Goal: Task Accomplishment & Management: Manage account settings

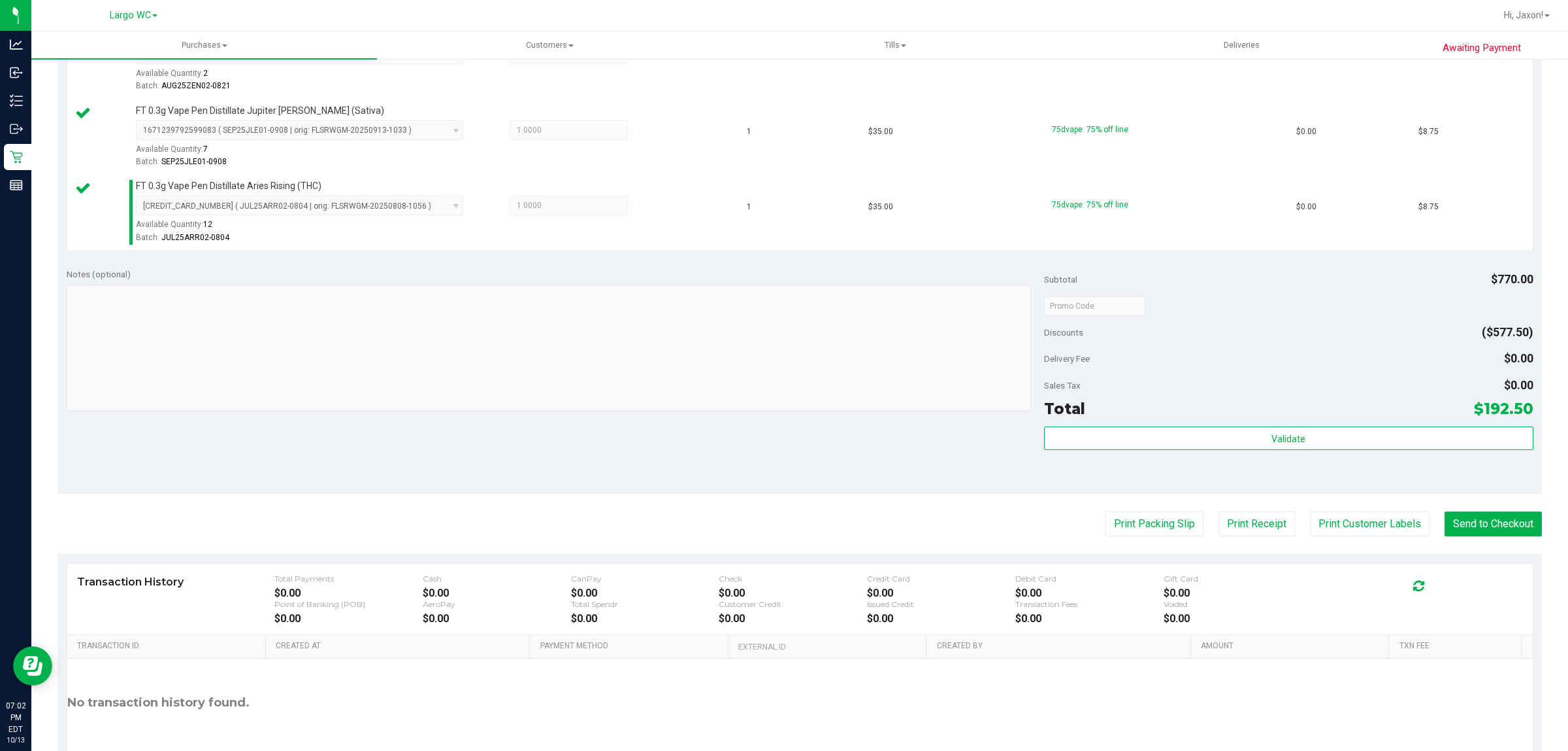
scroll to position [473, 0]
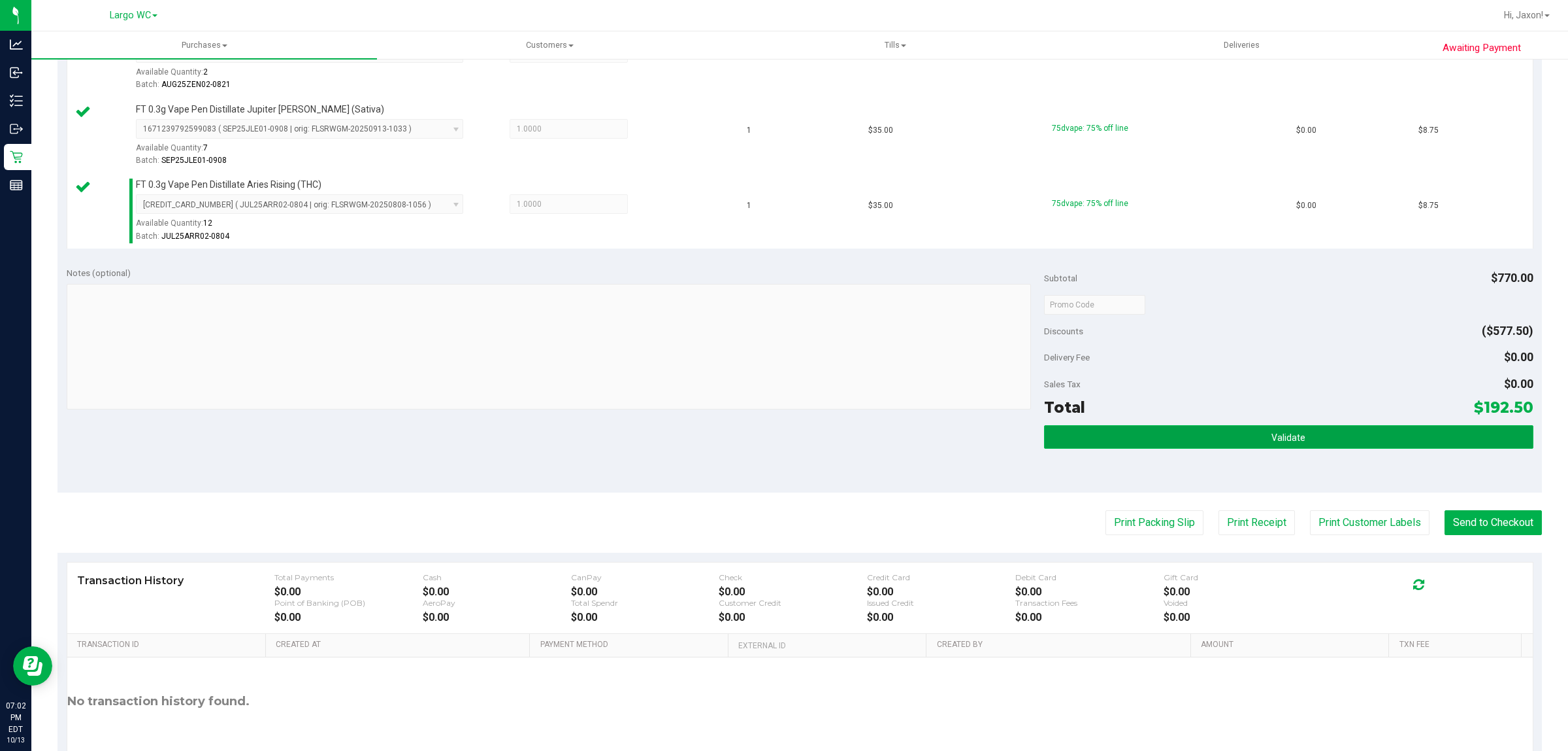
click at [1312, 427] on button "Validate" at bounding box center [1288, 436] width 488 height 23
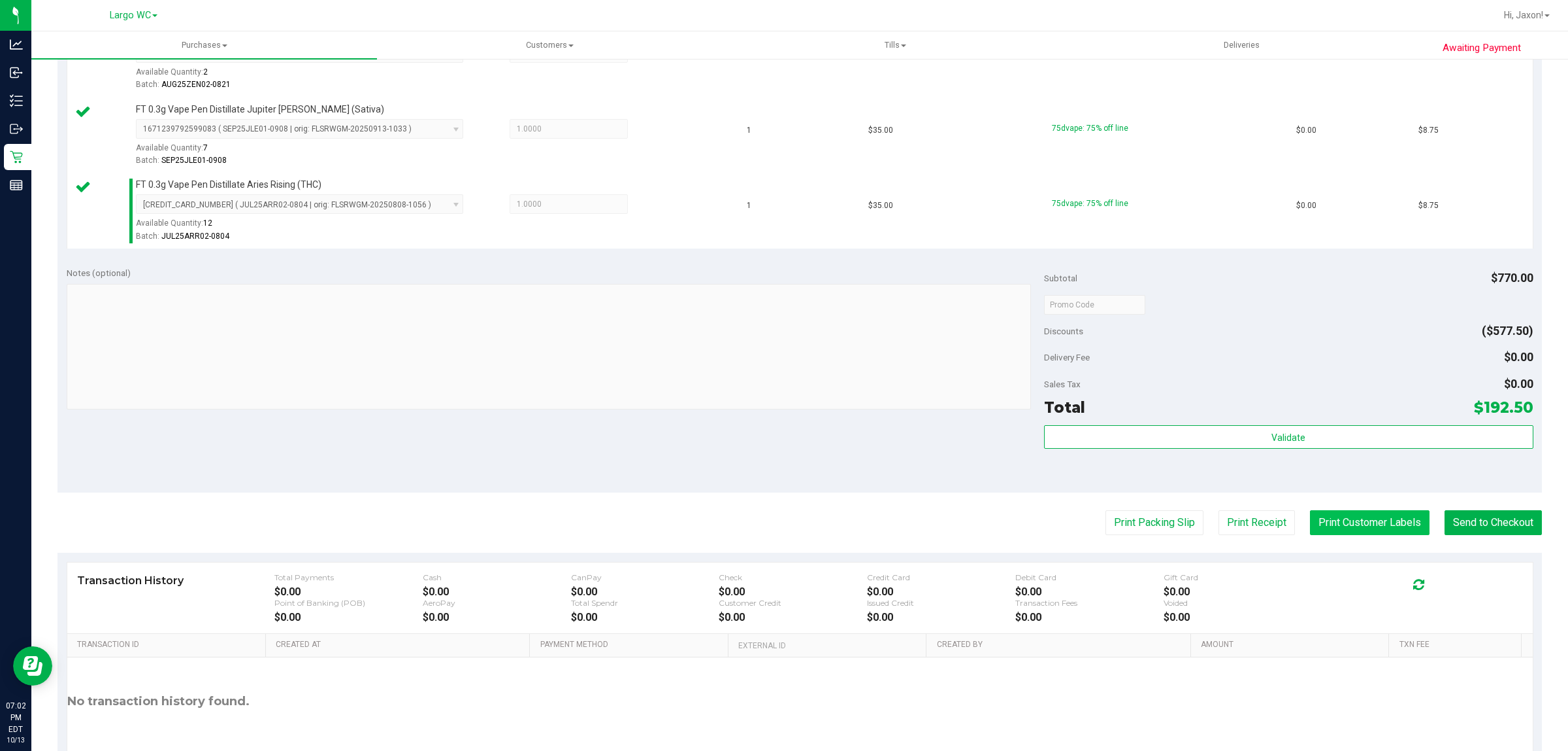
click at [1330, 525] on button "Print Customer Labels" at bounding box center [1369, 523] width 119 height 25
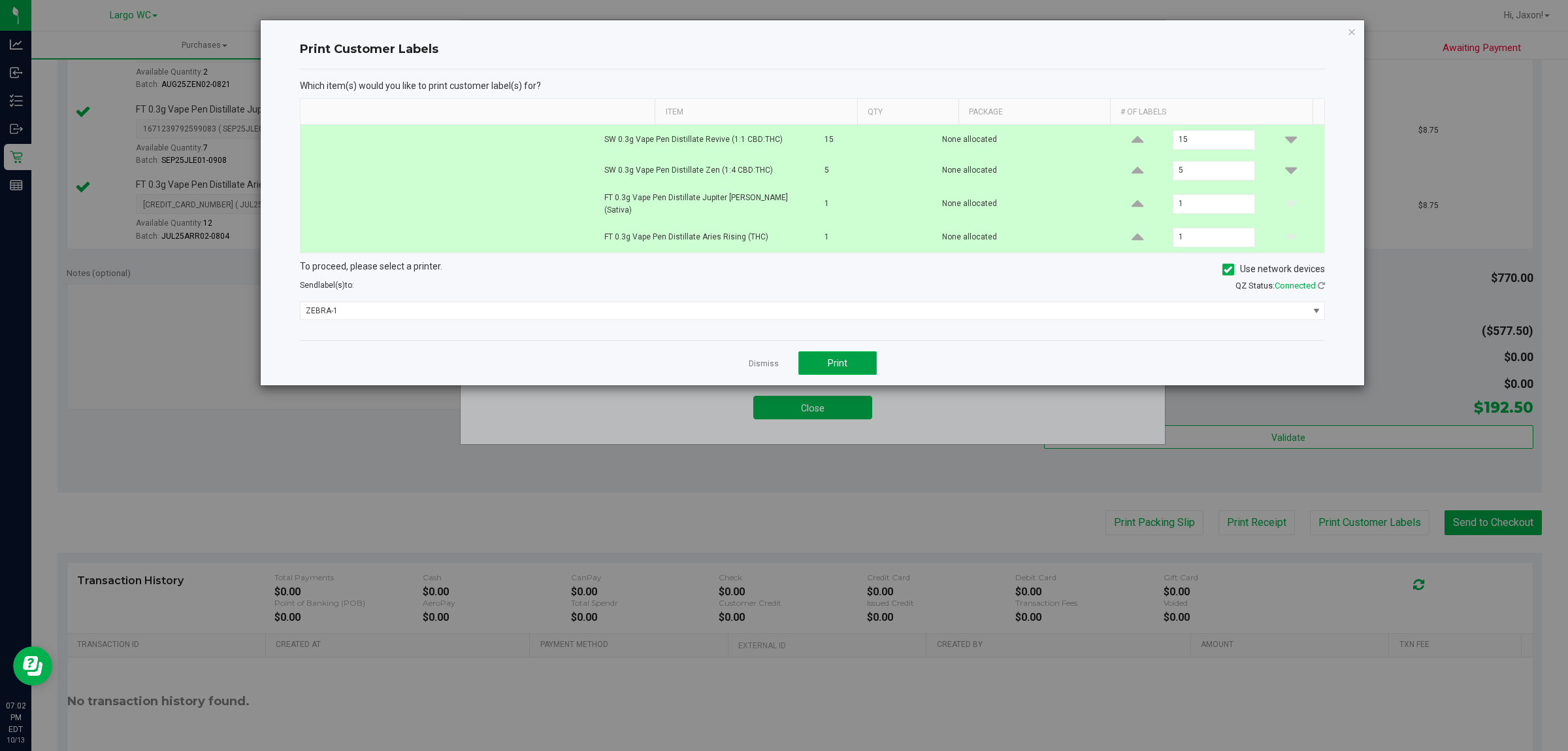
click at [851, 358] on button "Print" at bounding box center [837, 362] width 79 height 23
click at [760, 361] on link "Dismiss" at bounding box center [763, 363] width 30 height 11
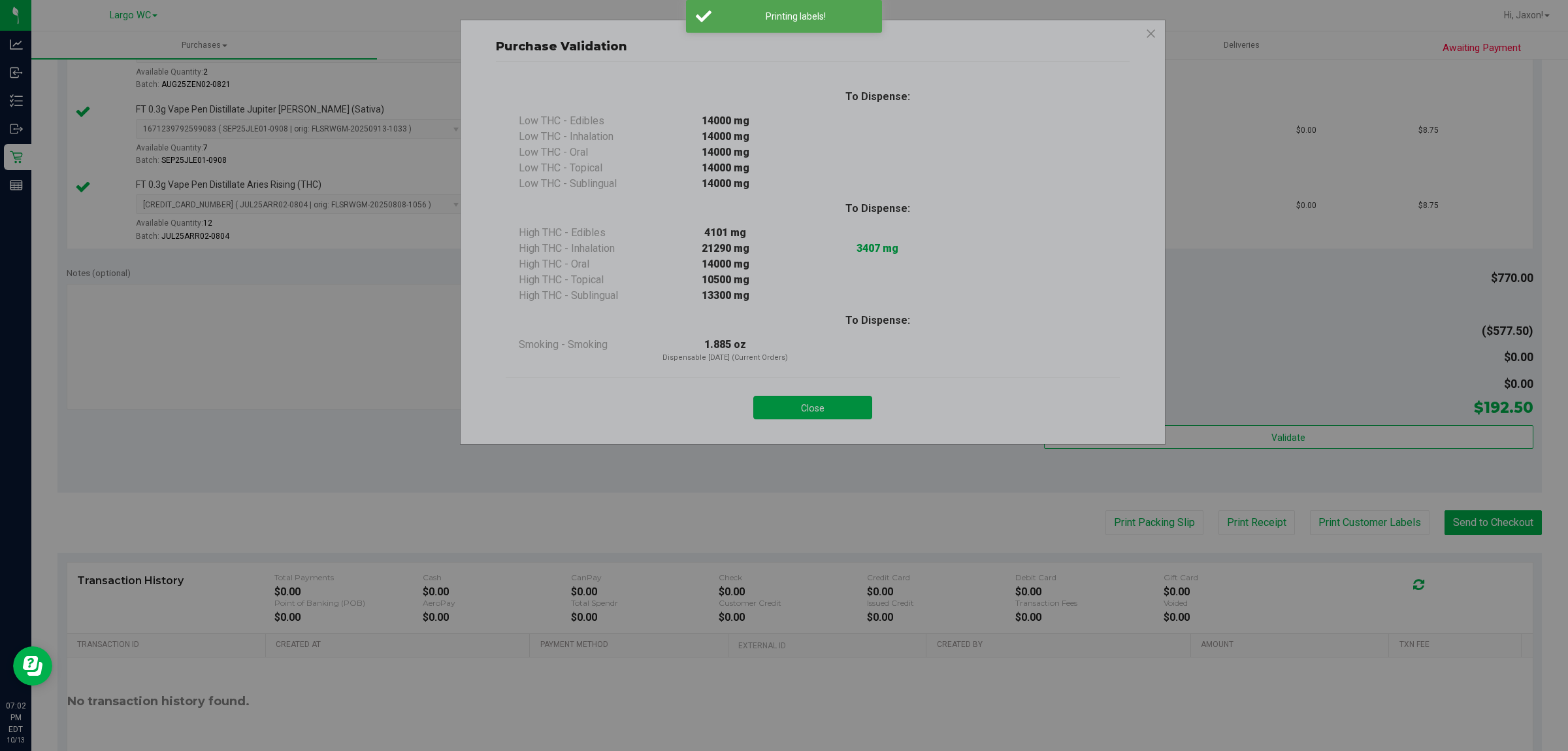
click at [802, 414] on button "Close" at bounding box center [813, 407] width 118 height 23
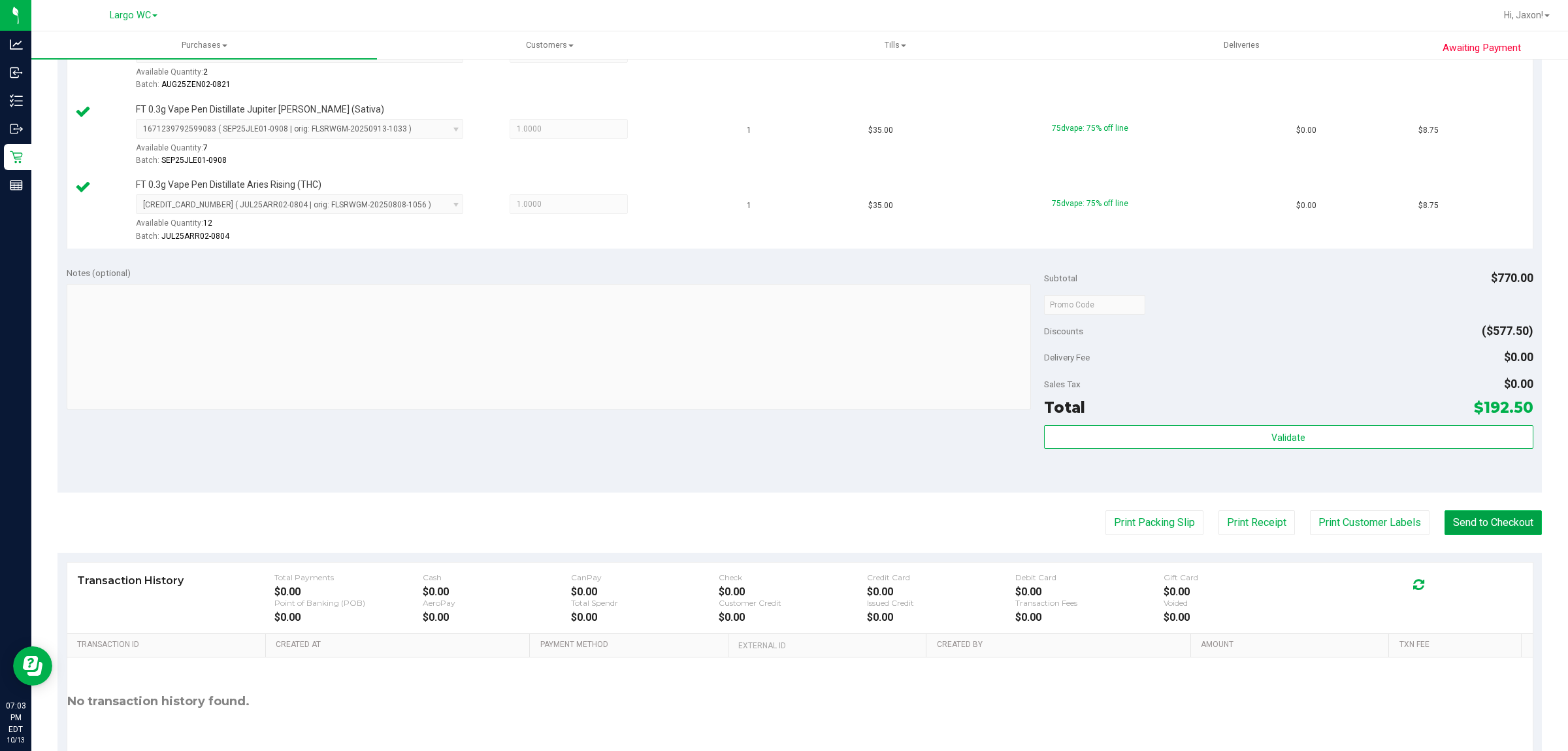
click at [1469, 517] on button "Send to Checkout" at bounding box center [1493, 523] width 97 height 25
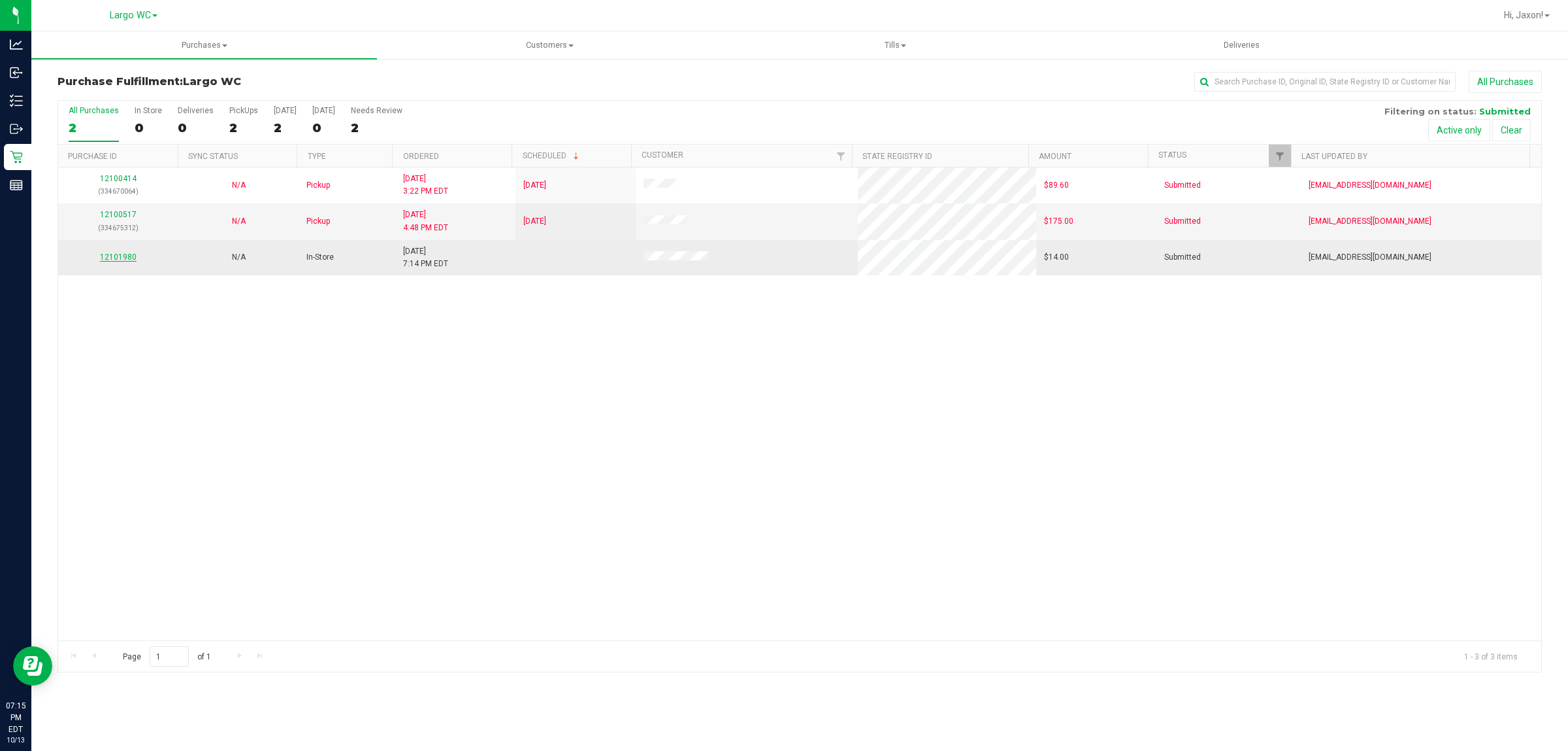
click at [116, 259] on link "12101980" at bounding box center [118, 256] width 37 height 9
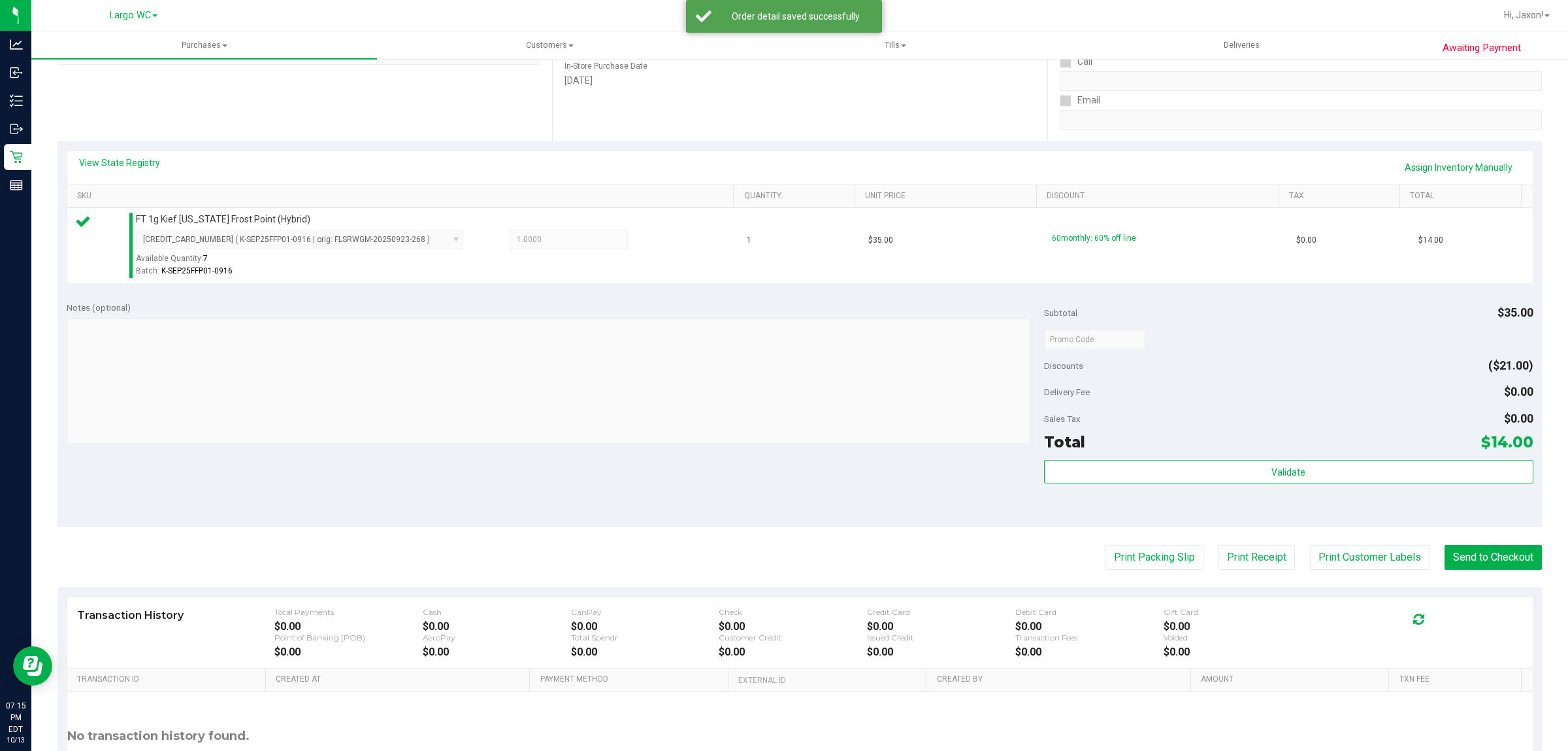
scroll to position [303, 0]
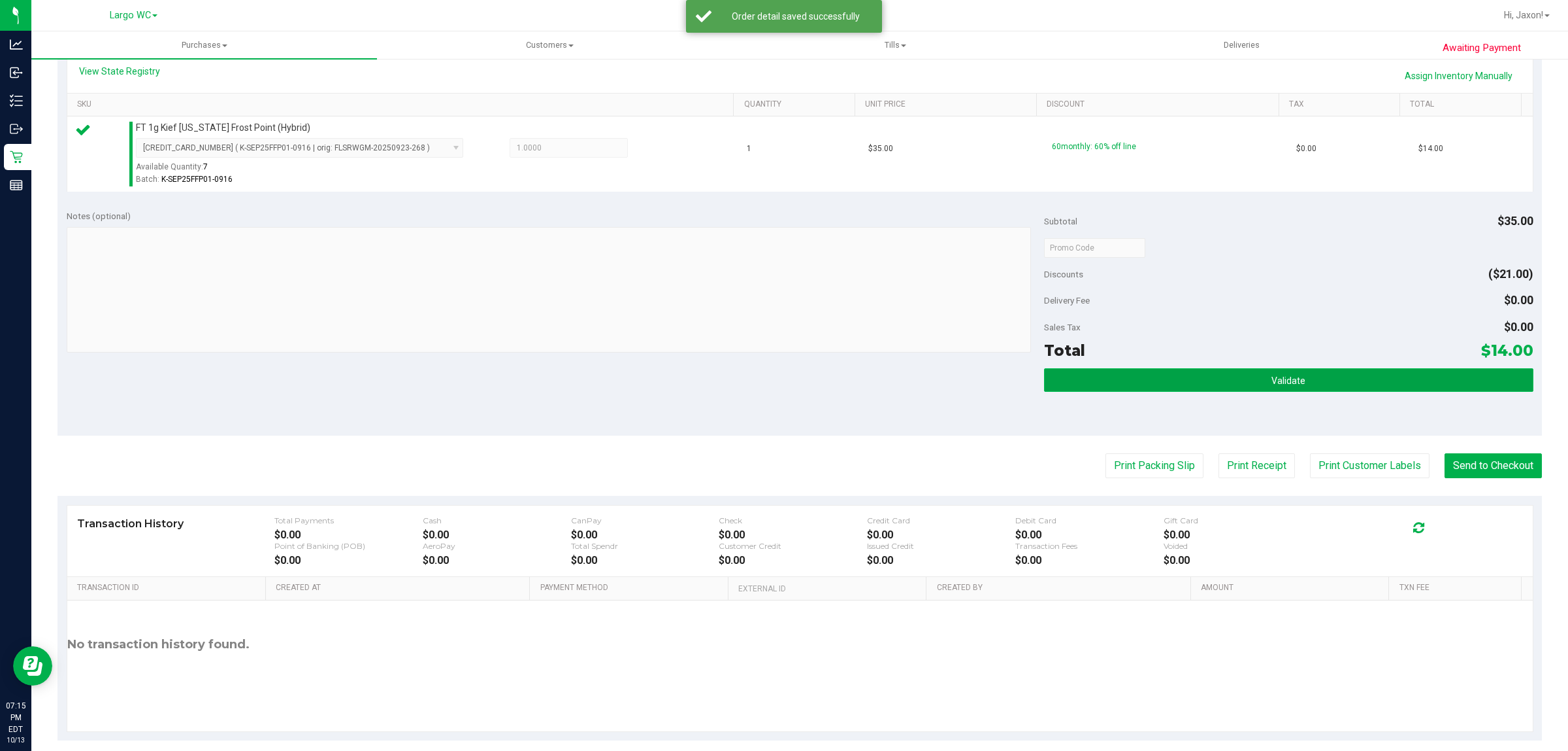
click at [1308, 384] on button "Validate" at bounding box center [1288, 380] width 488 height 23
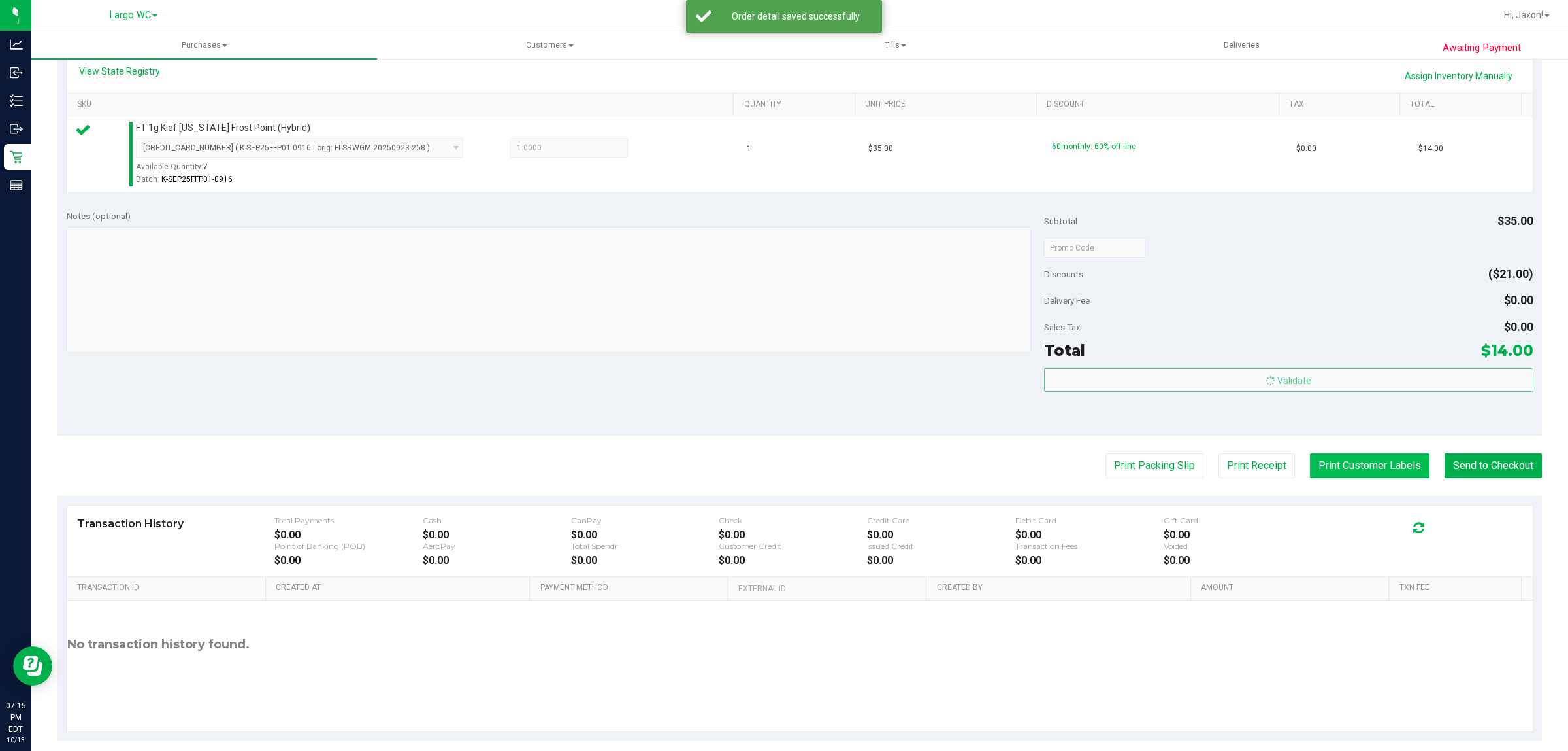
click at [1326, 465] on button "Print Customer Labels" at bounding box center [1369, 465] width 119 height 25
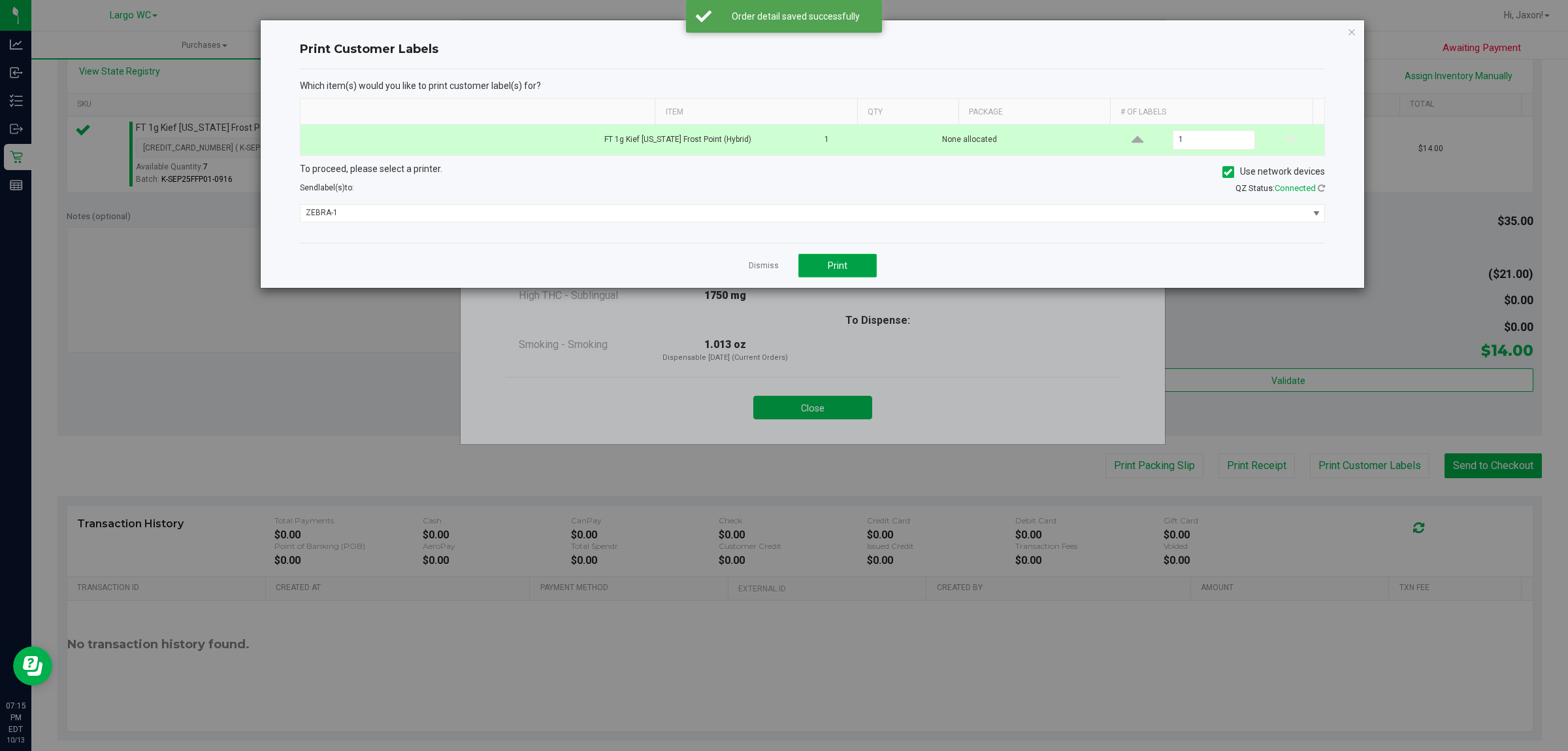
click at [841, 263] on span "Print" at bounding box center [838, 265] width 19 height 11
click at [771, 266] on div at bounding box center [813, 154] width 1104 height 267
click at [796, 394] on ngb-modal-window "Print Customer Labels Which item(s) would you like to print customer label(s) f…" at bounding box center [788, 375] width 1578 height 751
click at [763, 271] on link "Dismiss" at bounding box center [763, 265] width 30 height 11
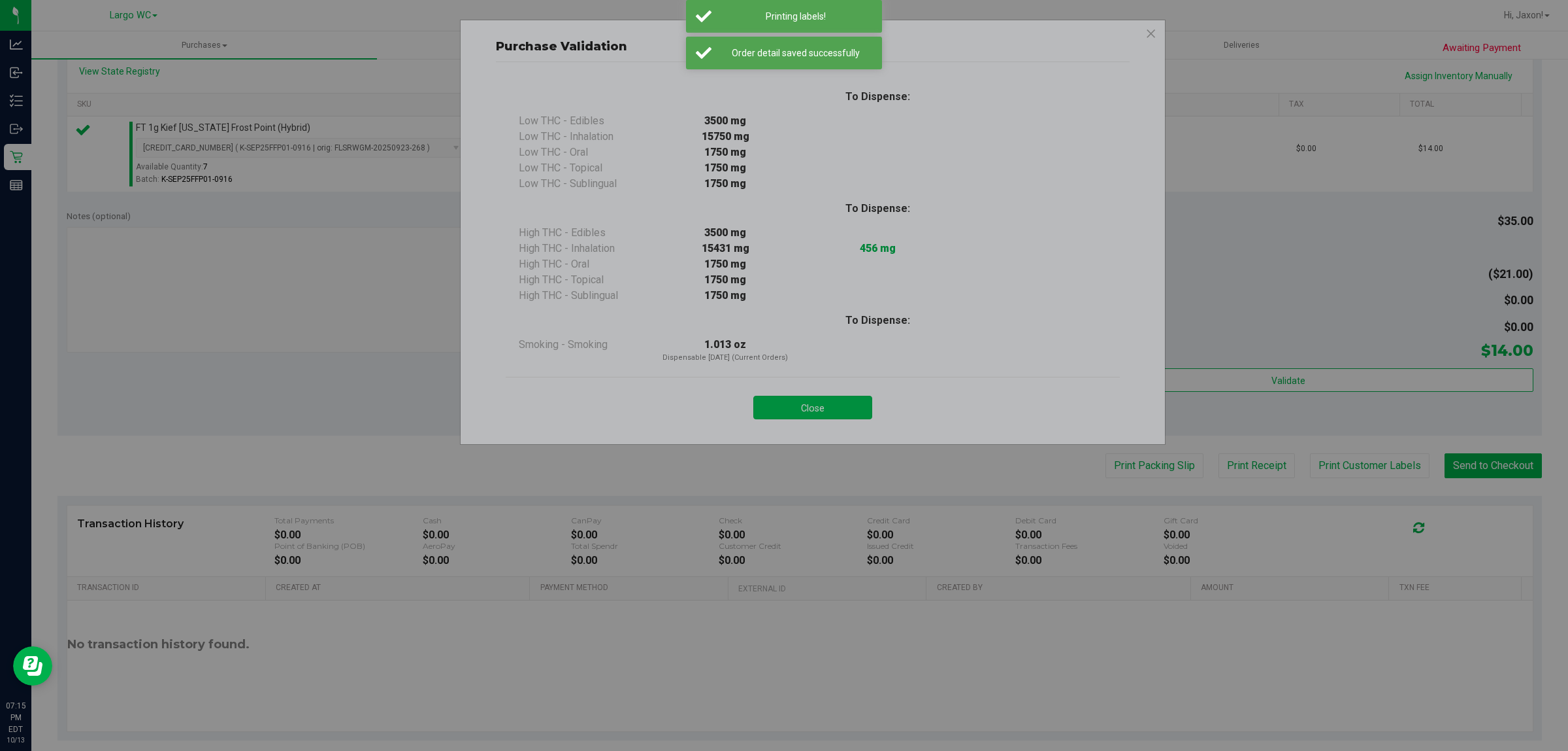
click at [803, 399] on button "Close" at bounding box center [813, 407] width 118 height 23
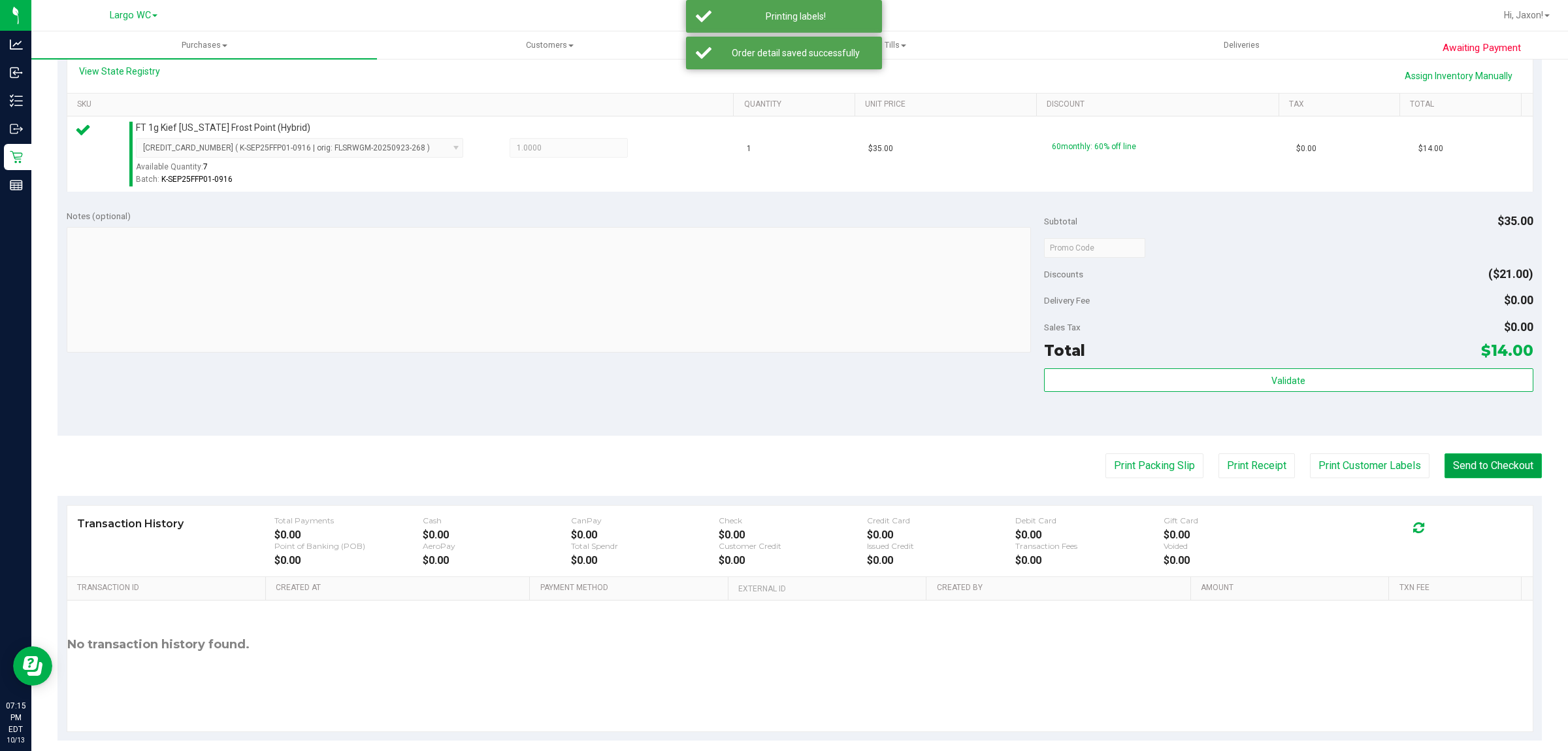
click at [1490, 455] on button "Send to Checkout" at bounding box center [1493, 465] width 97 height 25
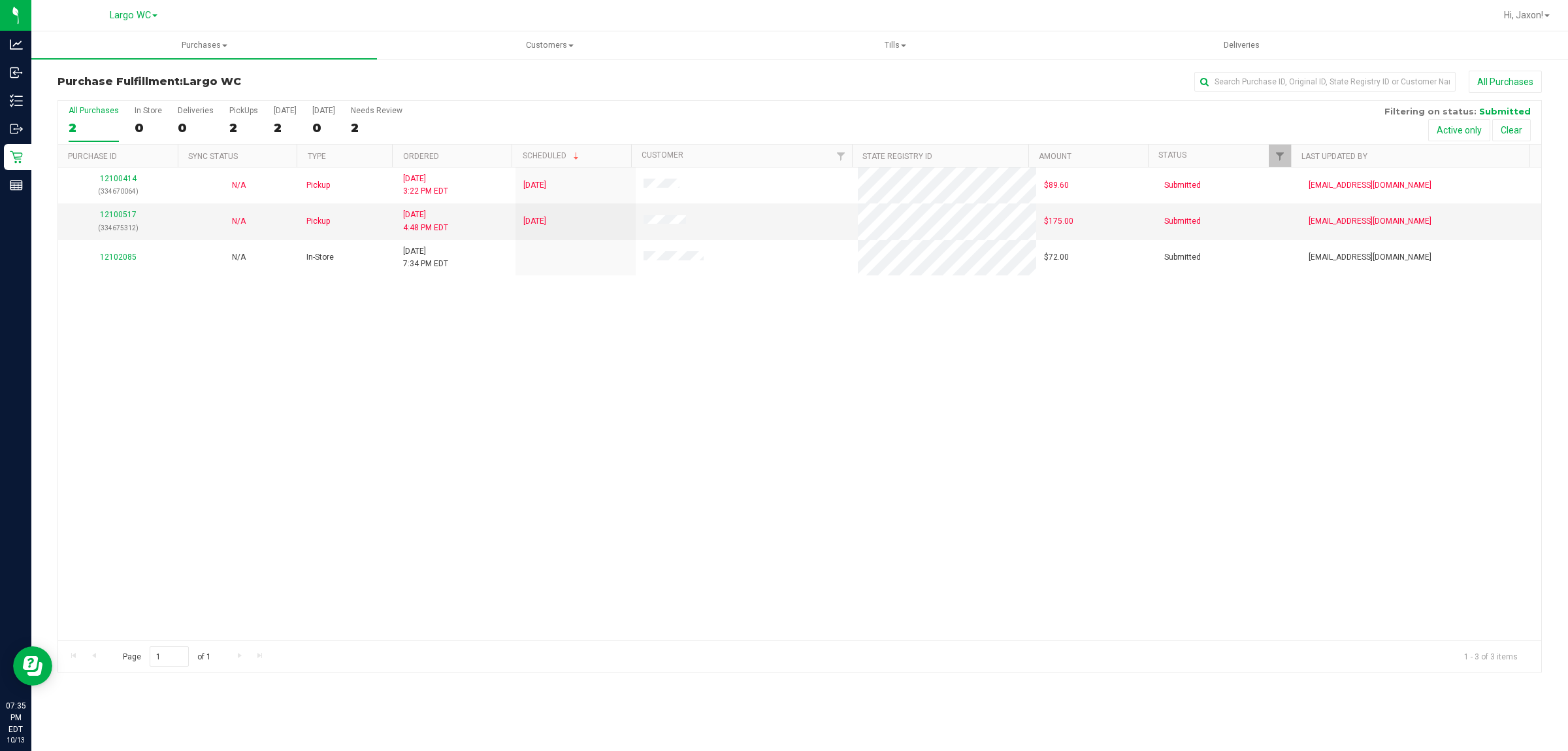
click at [1330, 511] on div "12100414 (334670064) N/A Pickup [DATE] 3:22 PM EDT 10/13/2025 $89.60 Submitted …" at bounding box center [800, 403] width 1484 height 473
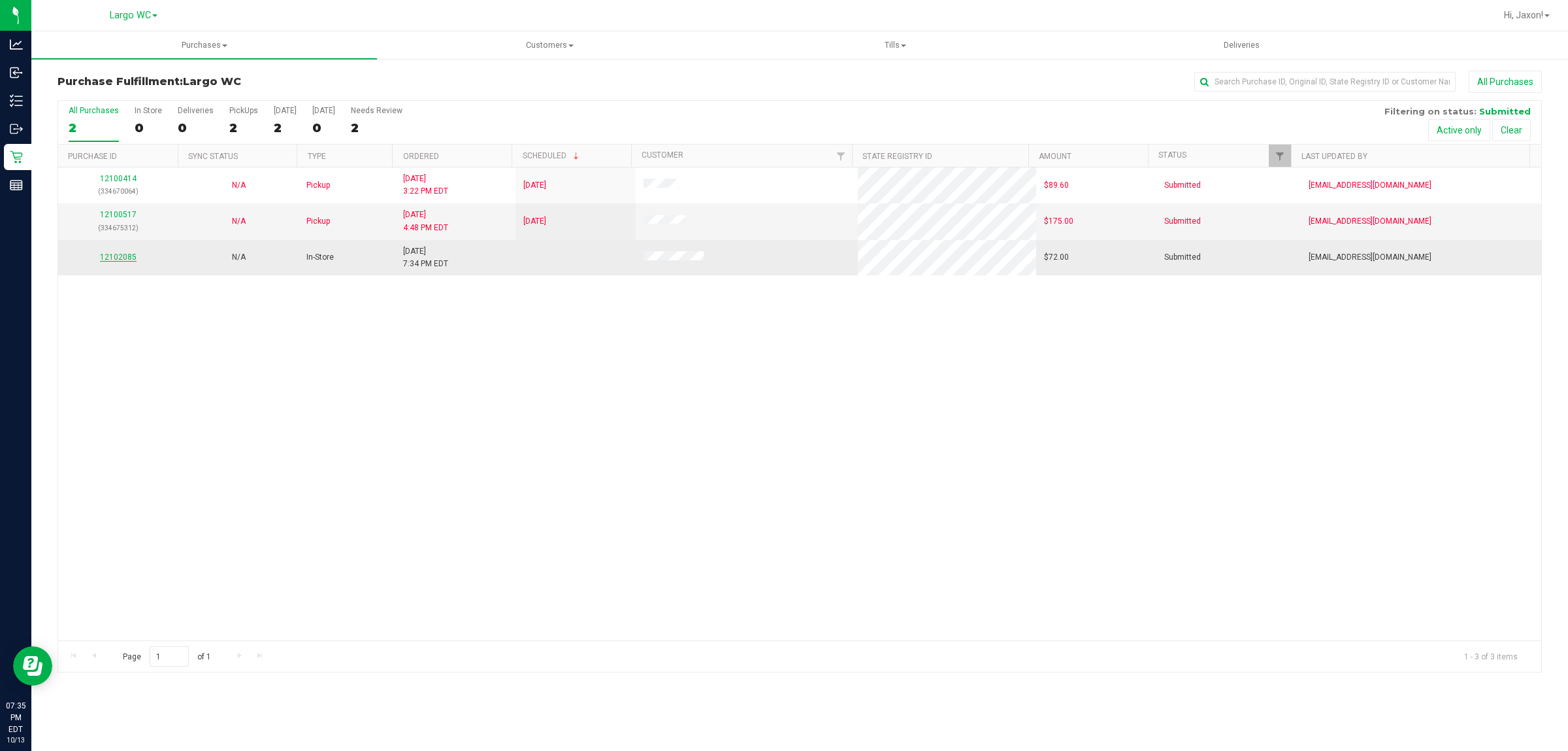
click at [131, 259] on link "12102085" at bounding box center [118, 256] width 37 height 9
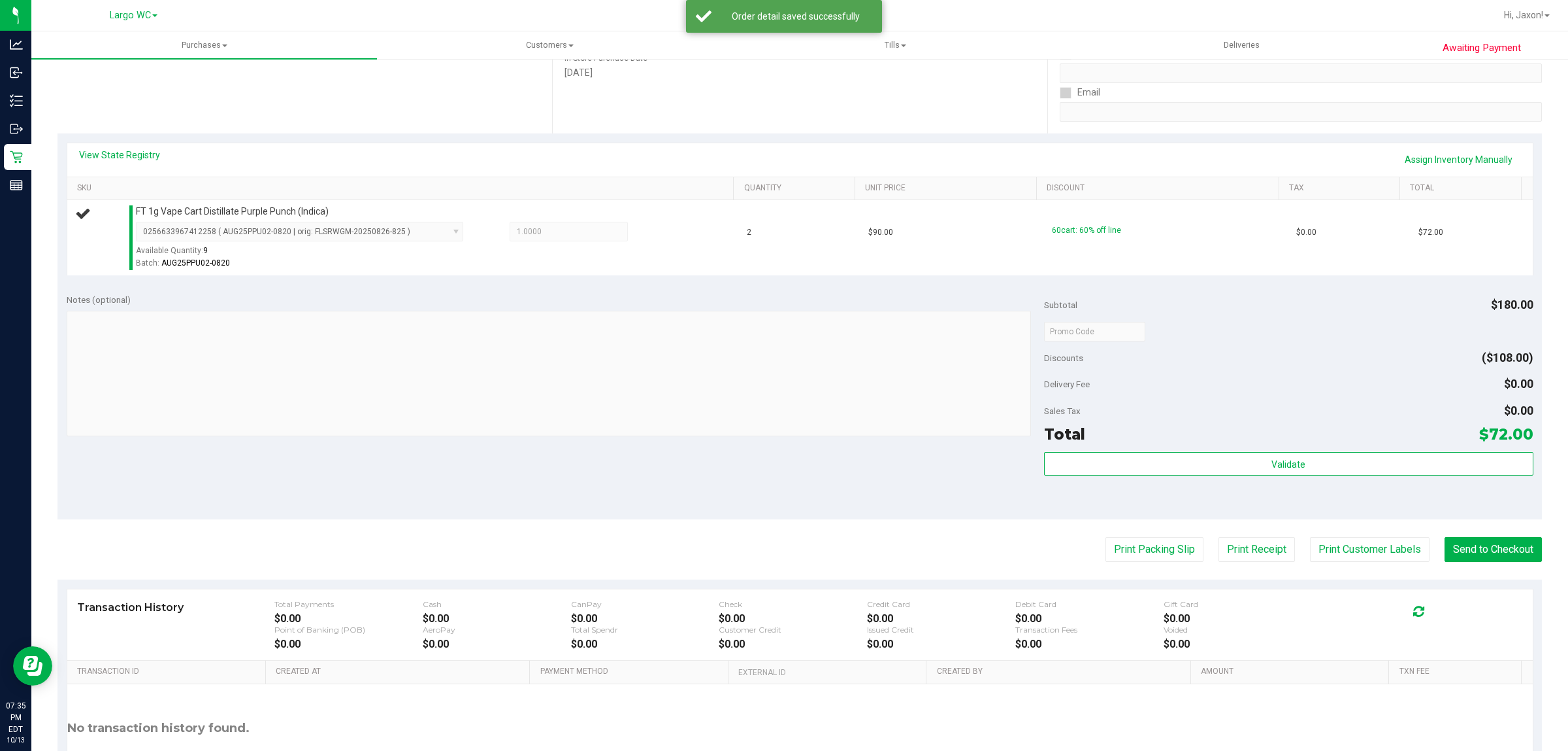
scroll to position [216, 0]
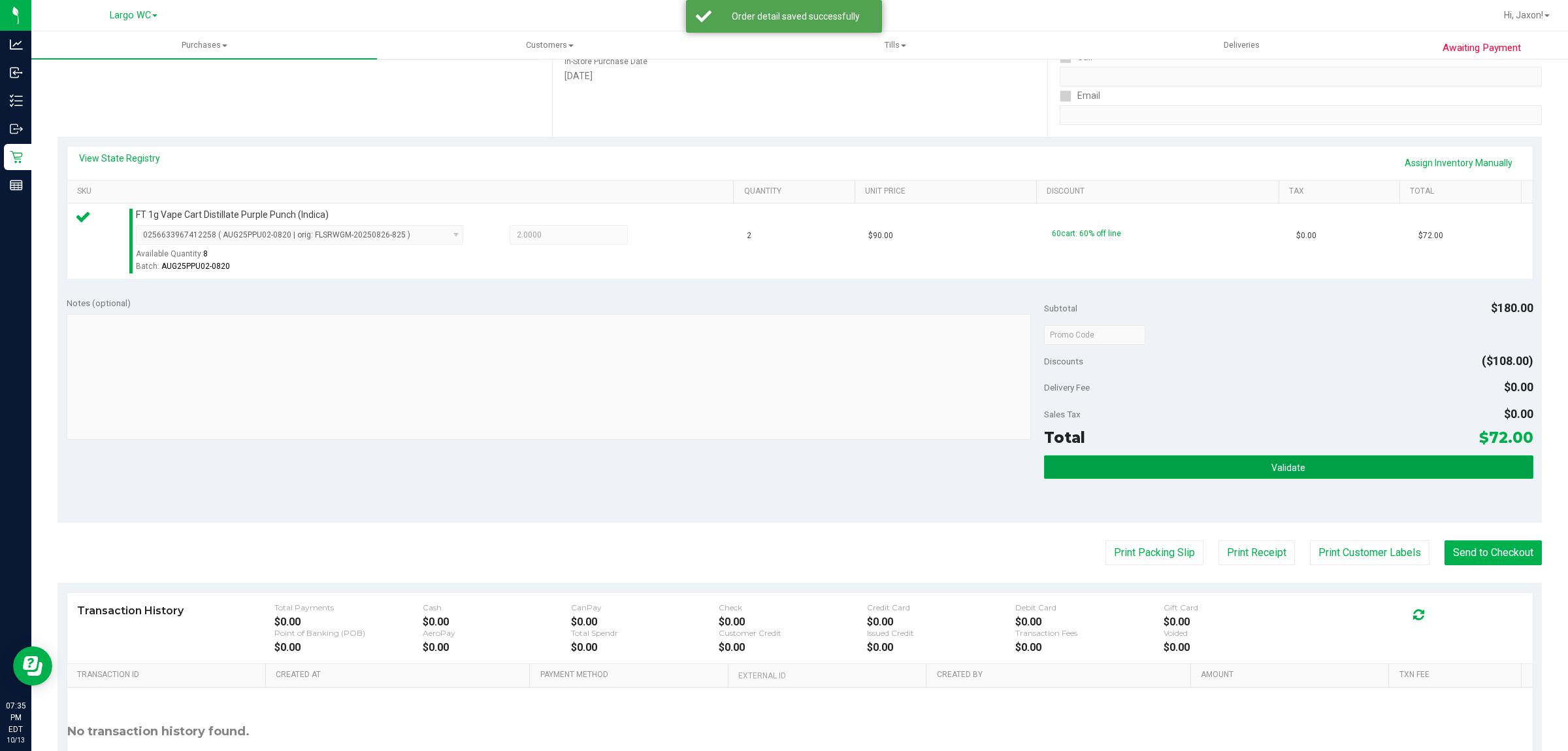
click at [1349, 478] on button "Validate" at bounding box center [1288, 466] width 488 height 23
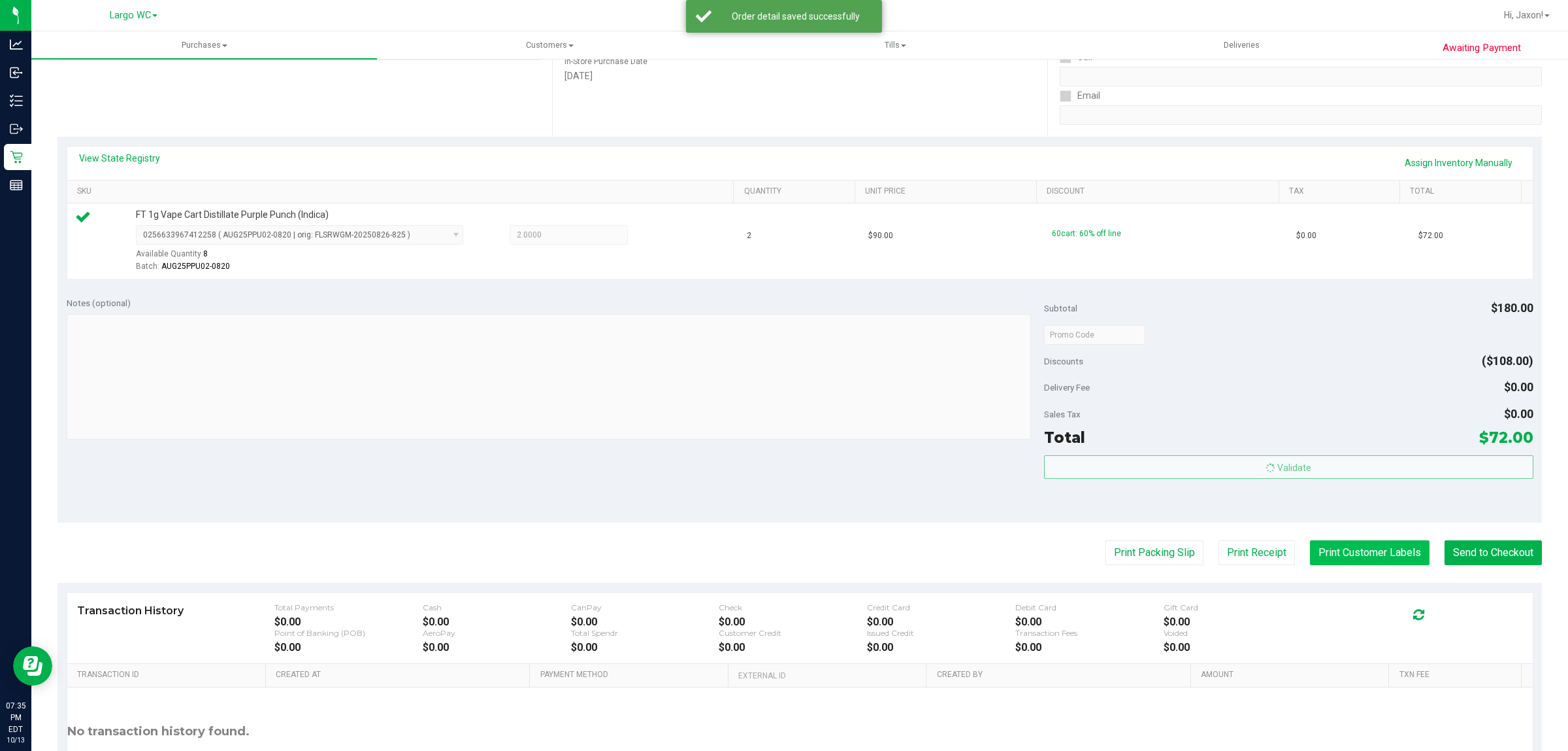
click at [1341, 559] on button "Print Customer Labels" at bounding box center [1369, 553] width 119 height 25
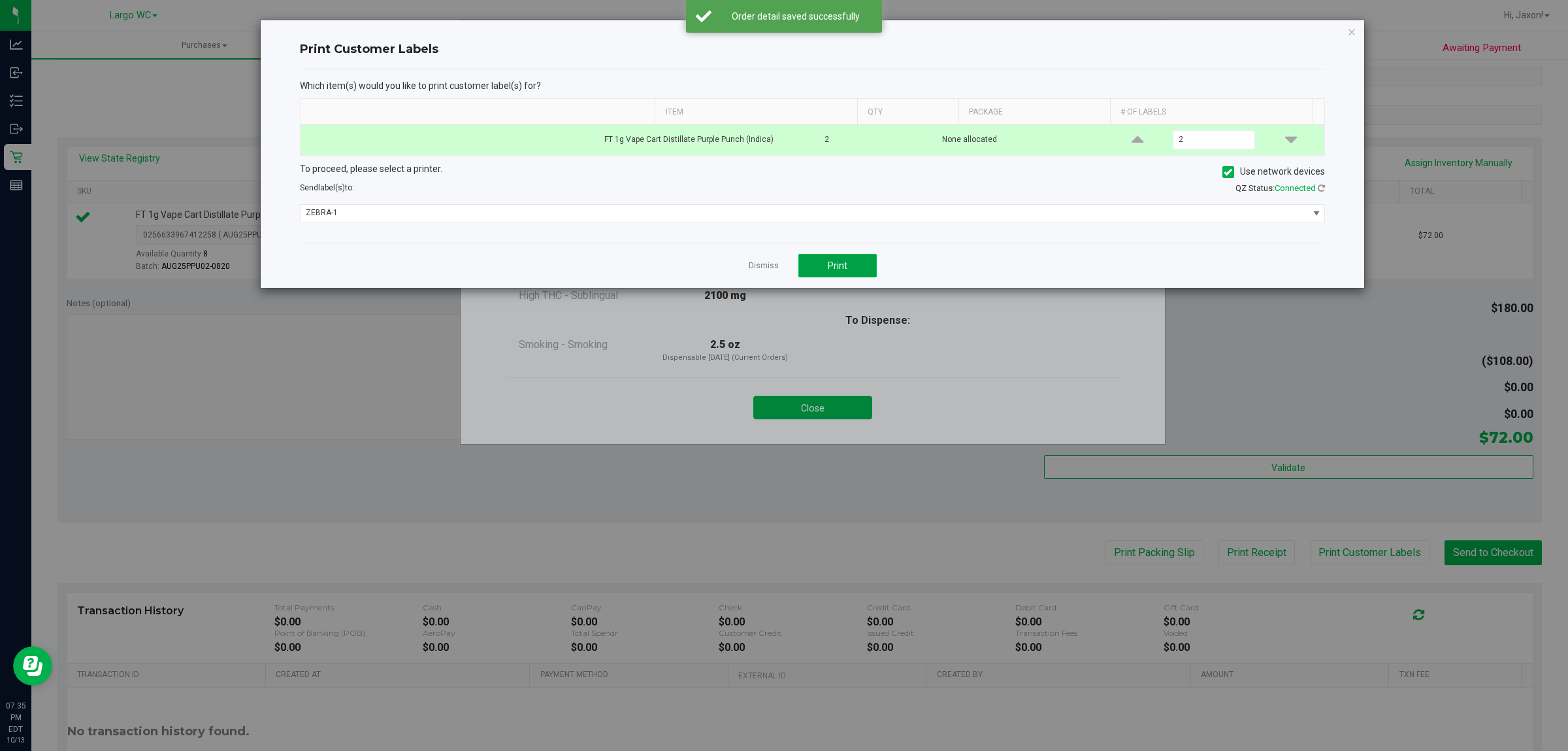
click at [847, 263] on button "Print" at bounding box center [837, 265] width 79 height 23
click at [754, 268] on link "Dismiss" at bounding box center [763, 265] width 30 height 11
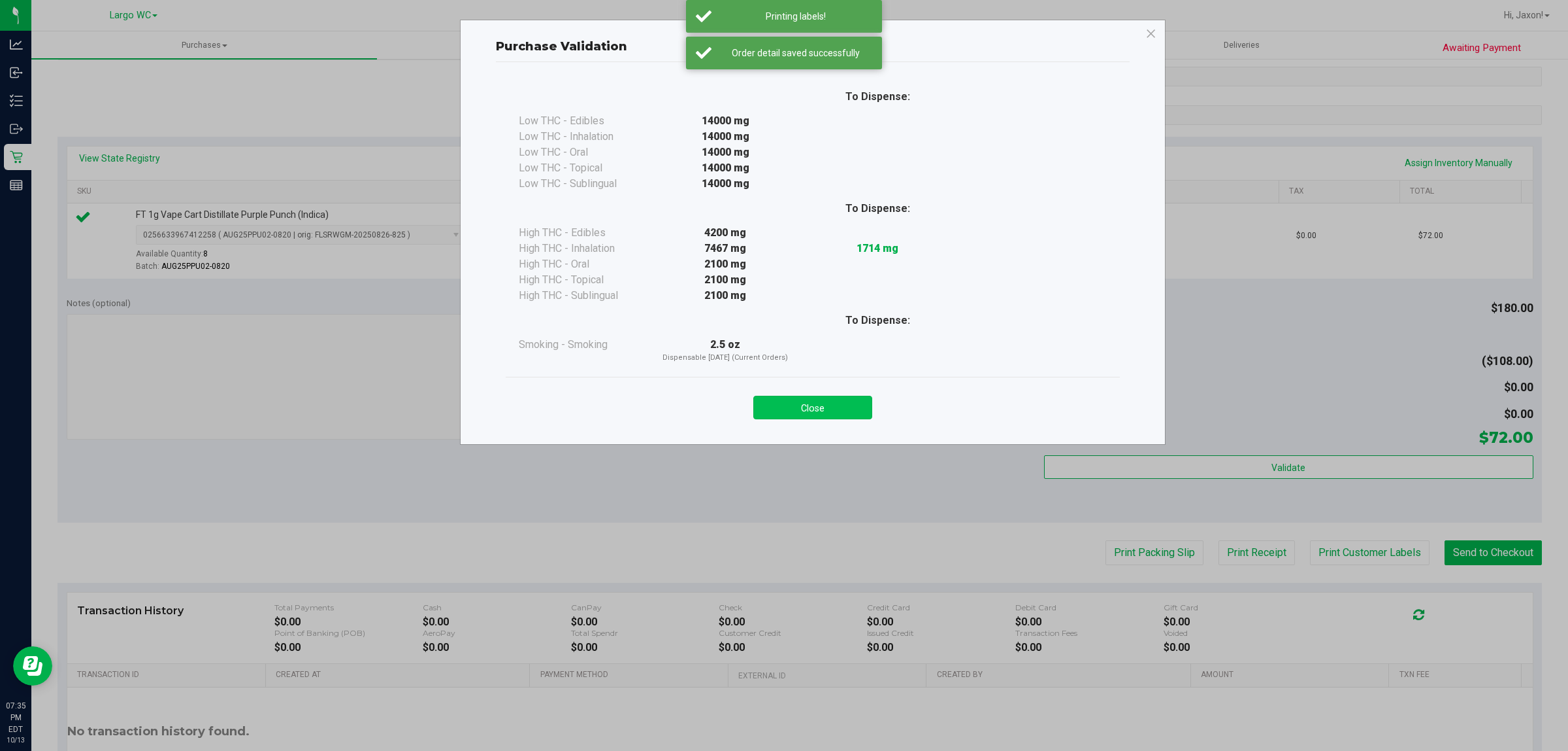
click at [811, 406] on button "Close" at bounding box center [813, 407] width 118 height 23
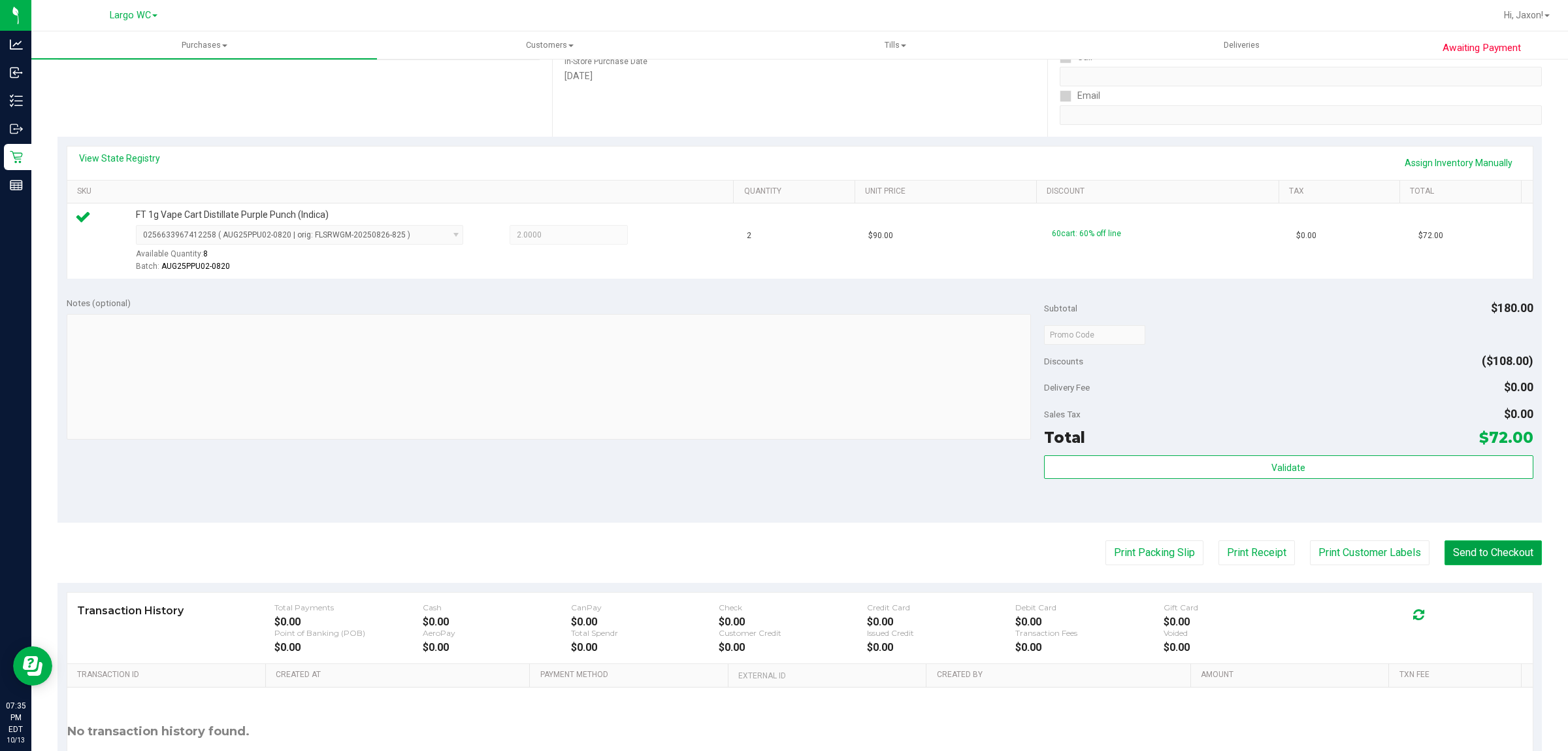
click at [1488, 549] on button "Send to Checkout" at bounding box center [1493, 553] width 97 height 25
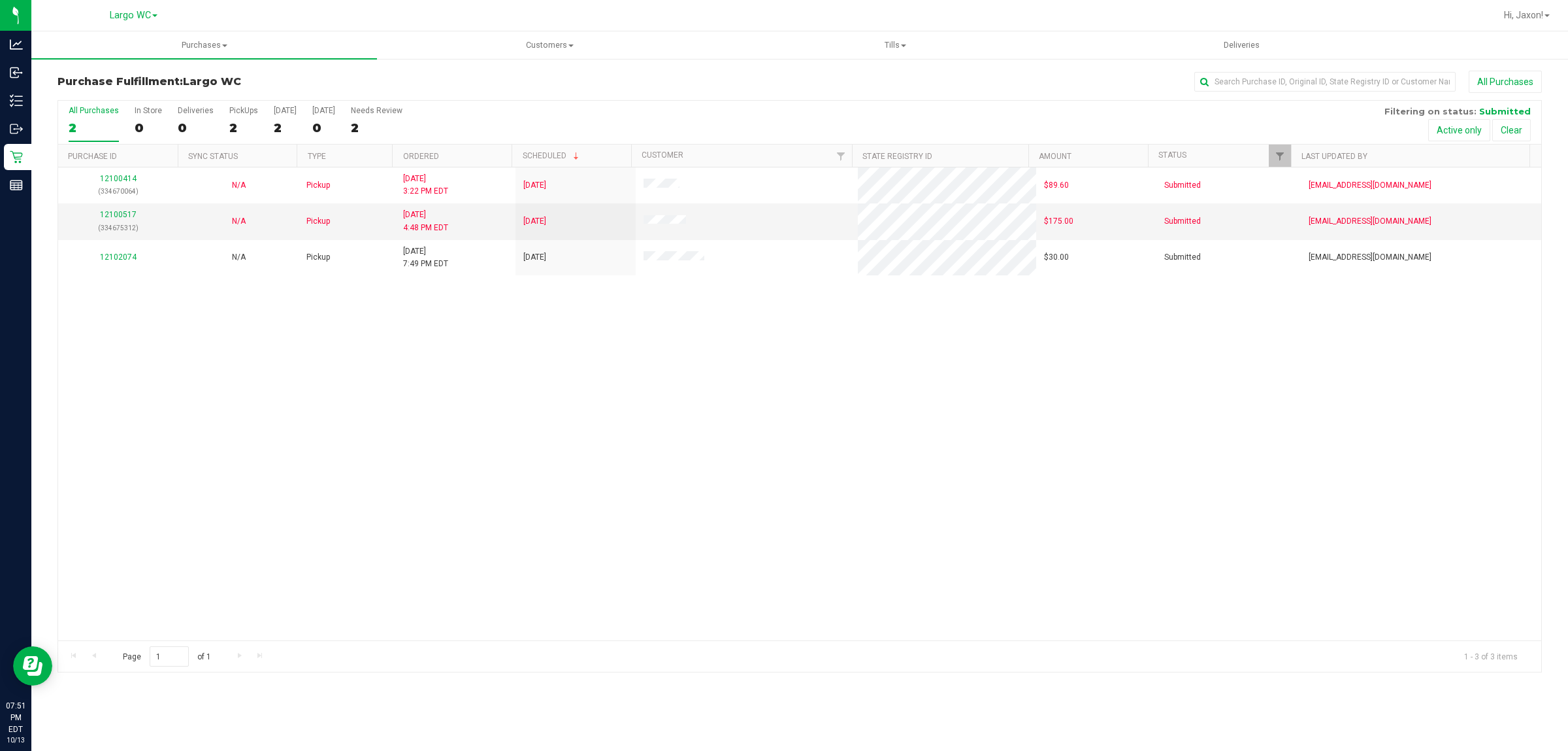
click at [1310, 488] on div "12100414 (334670064) N/A Pickup [DATE] 3:22 PM EDT 10/13/2025 $89.60 Submitted …" at bounding box center [800, 403] width 1484 height 473
click at [1279, 574] on div "12100414 (334670064) N/A Pickup [DATE] 3:22 PM EDT 10/13/2025 $89.60 Submitted …" at bounding box center [800, 403] width 1484 height 473
click at [1462, 573] on div "12100414 (334670064) N/A Pickup [DATE] 3:22 PM EDT 10/13/2025 $89.60 Submitted …" at bounding box center [800, 403] width 1484 height 473
click at [113, 217] on link "12100517" at bounding box center [118, 214] width 37 height 9
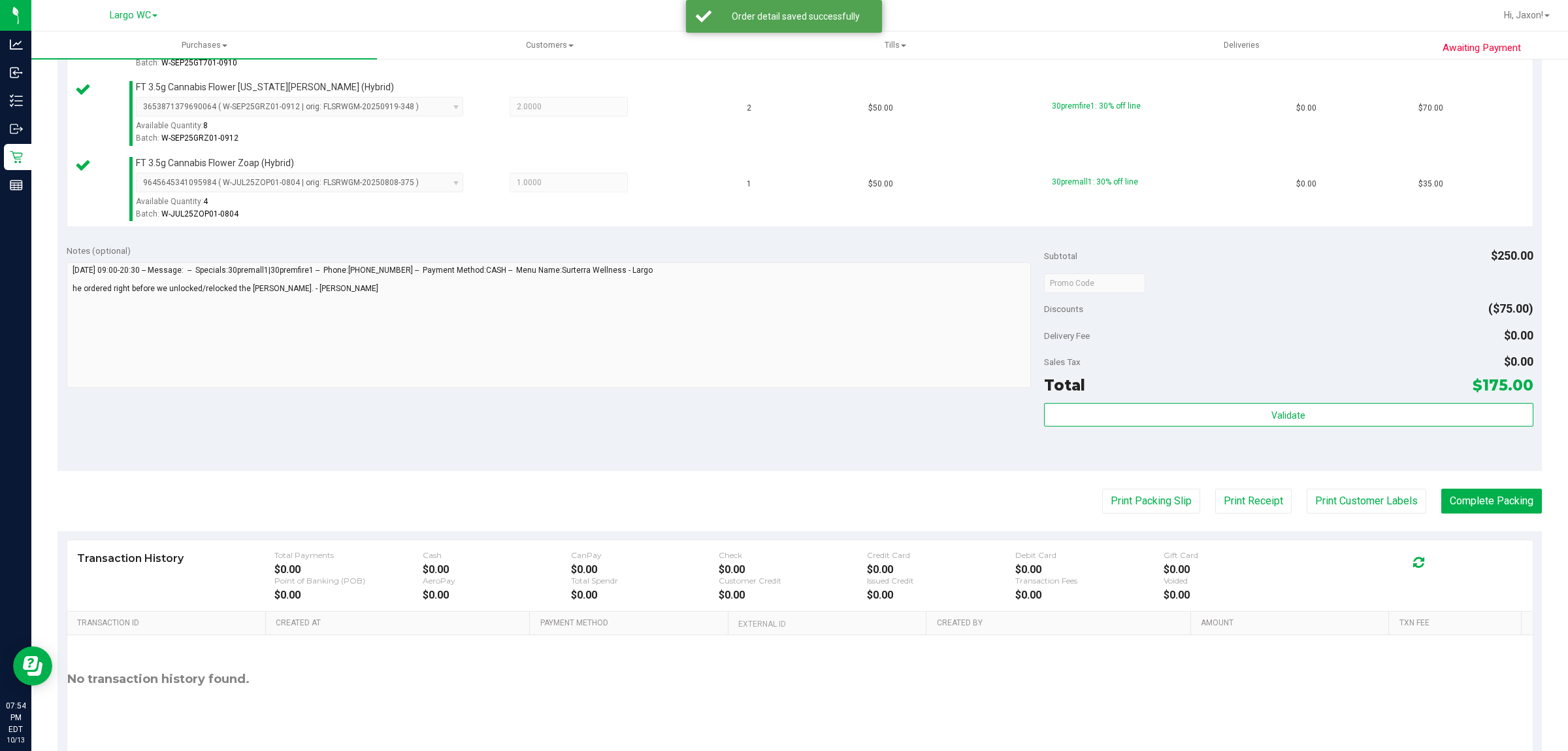
scroll to position [420, 0]
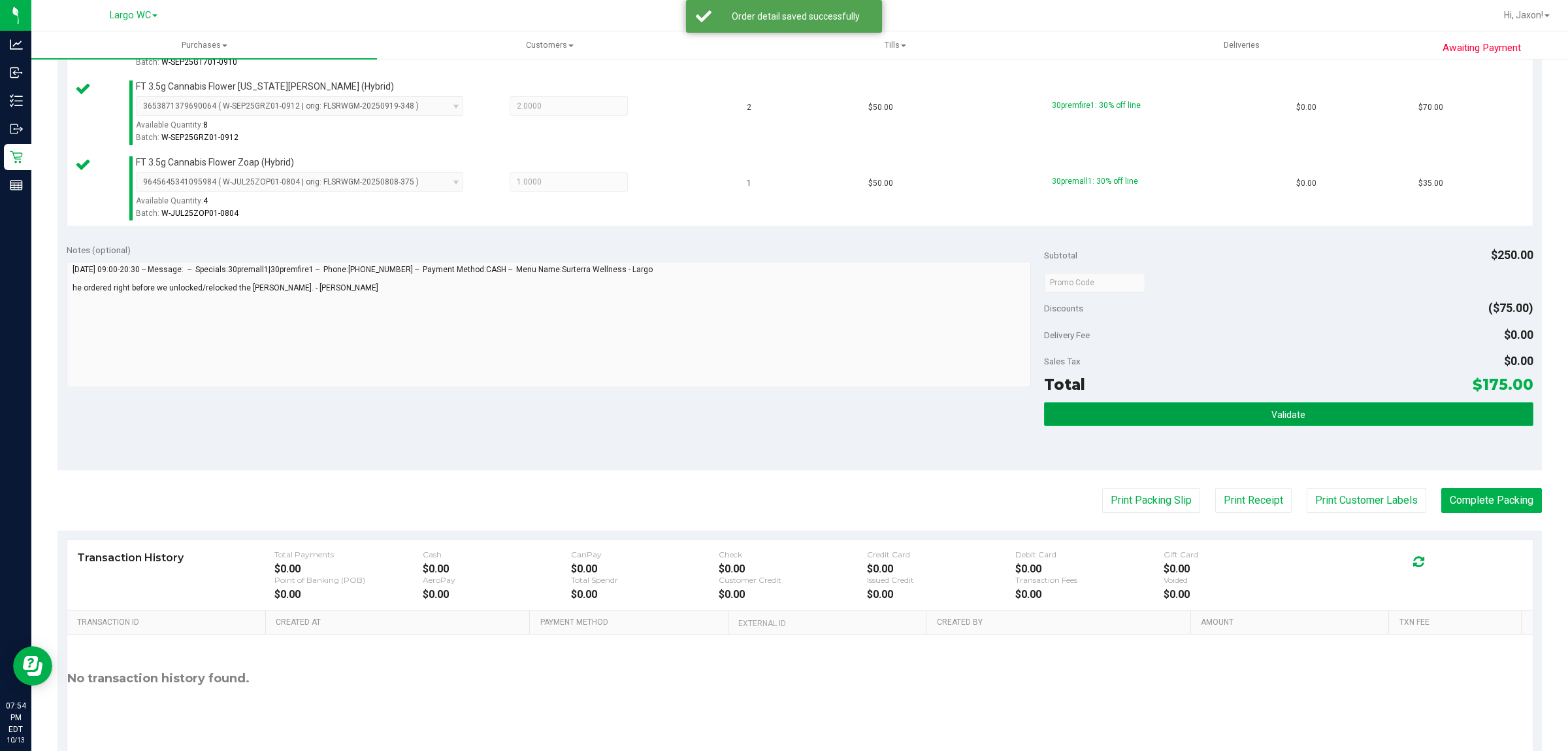
click at [1321, 419] on button "Validate" at bounding box center [1288, 414] width 488 height 23
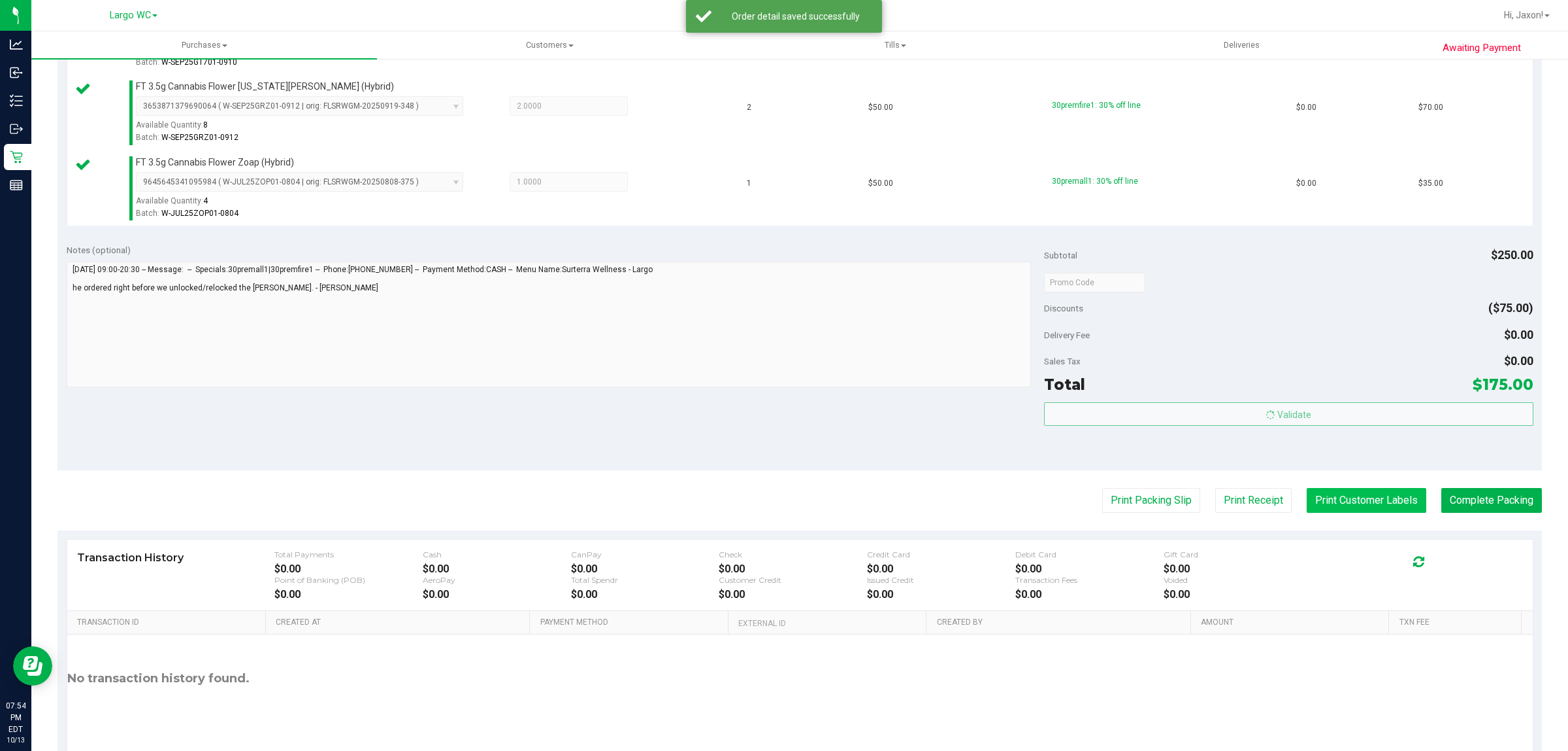
click at [1330, 513] on button "Print Customer Labels" at bounding box center [1366, 500] width 119 height 25
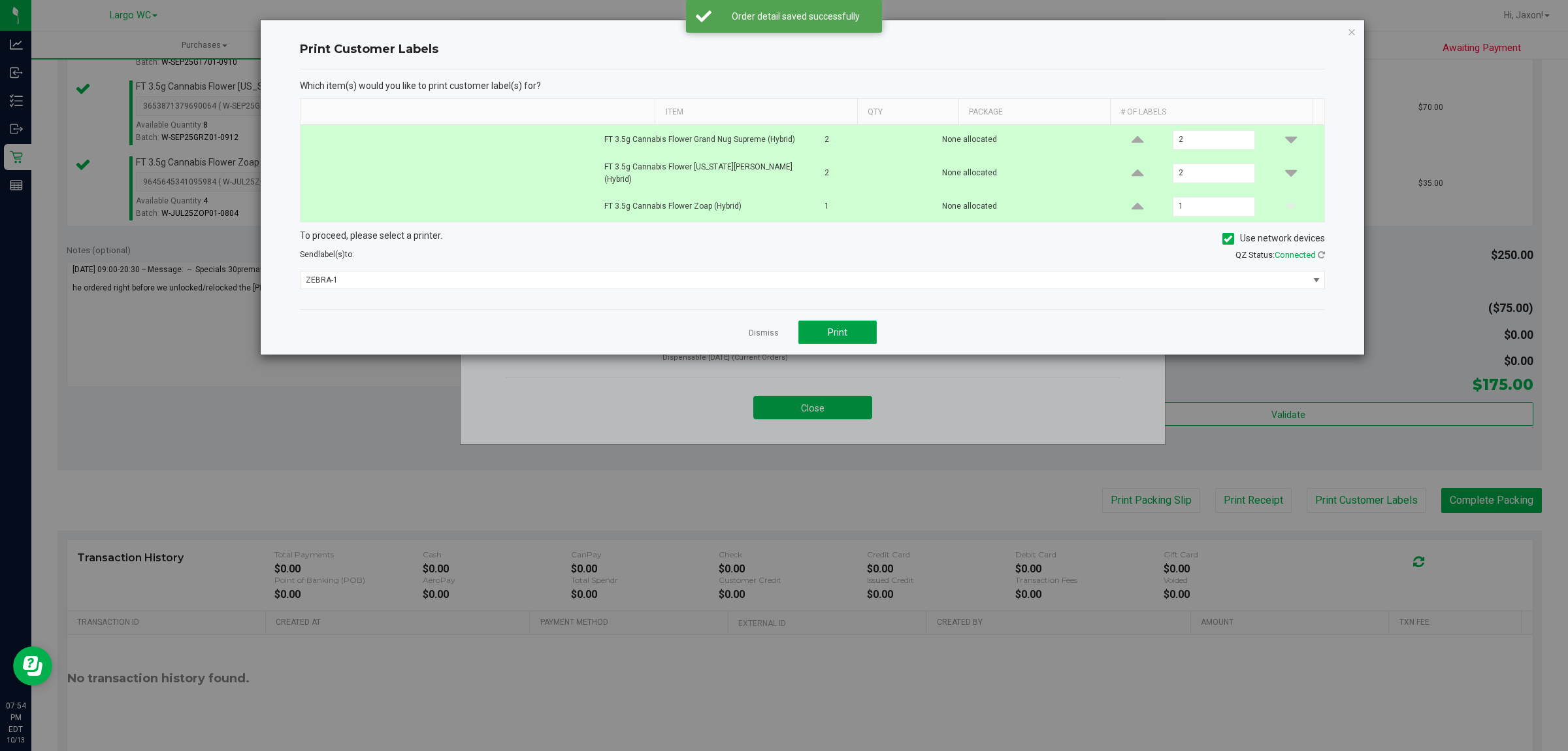
click at [837, 327] on span "Print" at bounding box center [838, 332] width 19 height 11
click at [759, 327] on link "Dismiss" at bounding box center [763, 332] width 30 height 11
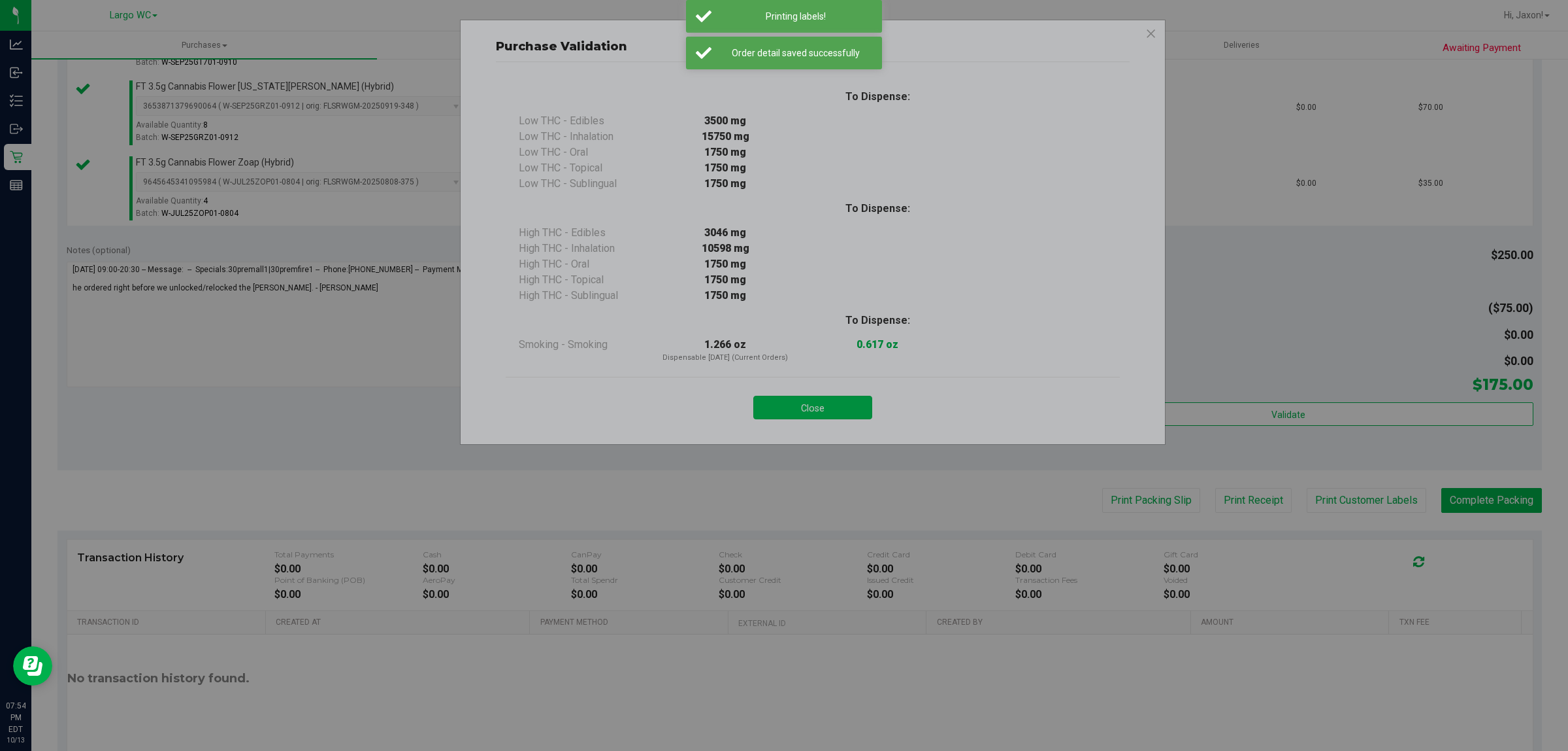
click at [809, 409] on button "Close" at bounding box center [813, 407] width 118 height 23
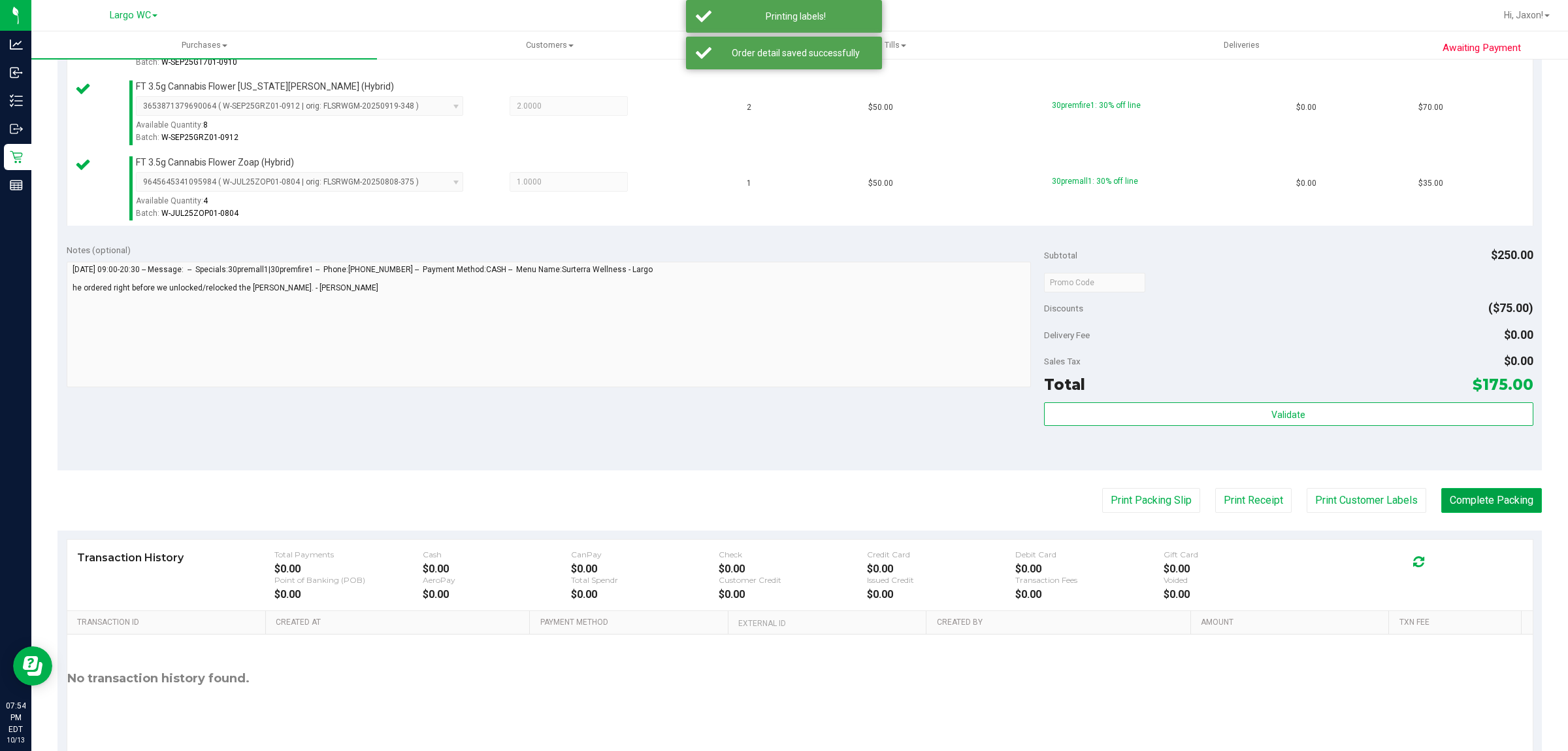
click at [1465, 507] on button "Complete Packing" at bounding box center [1492, 500] width 101 height 25
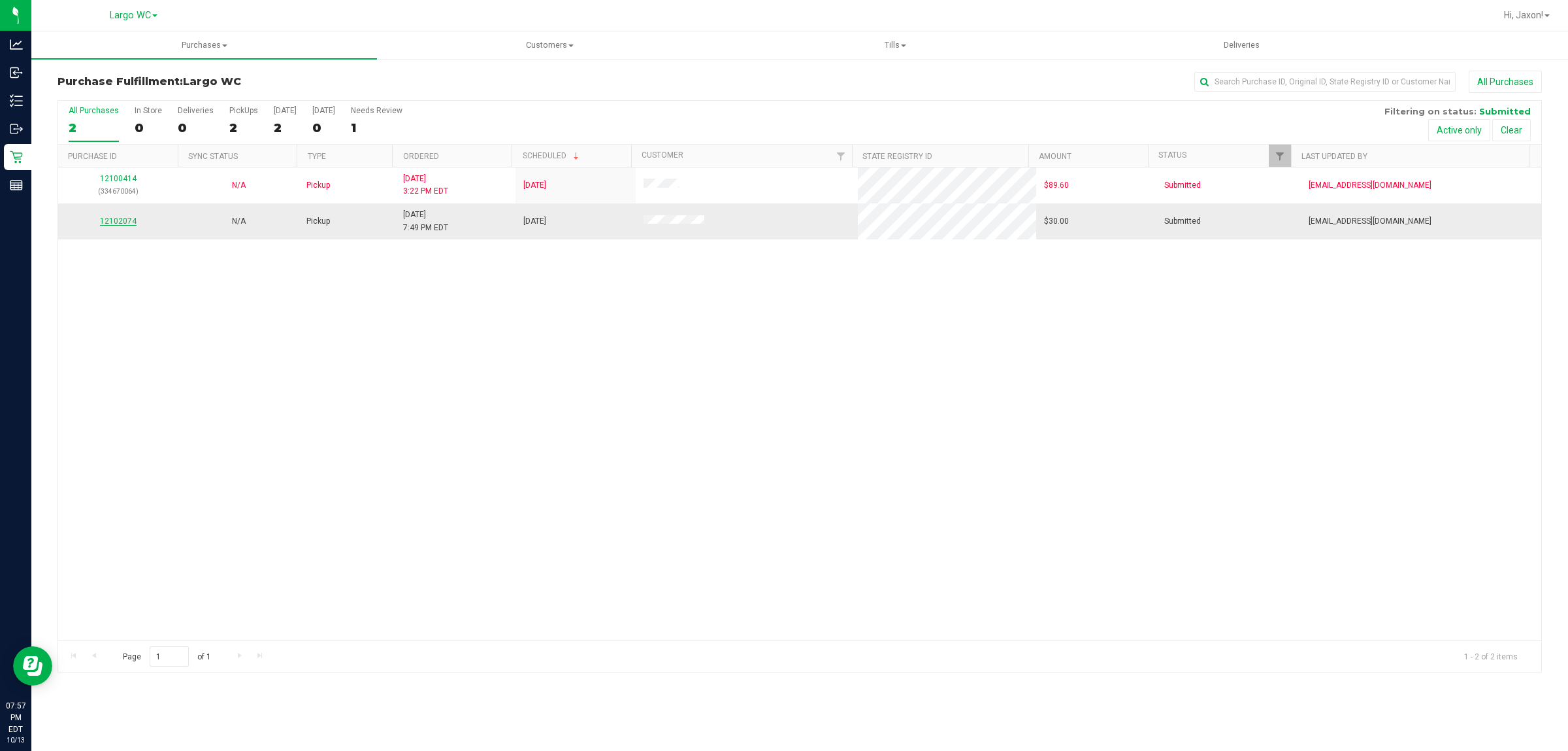
click at [116, 223] on link "12102074" at bounding box center [118, 221] width 37 height 9
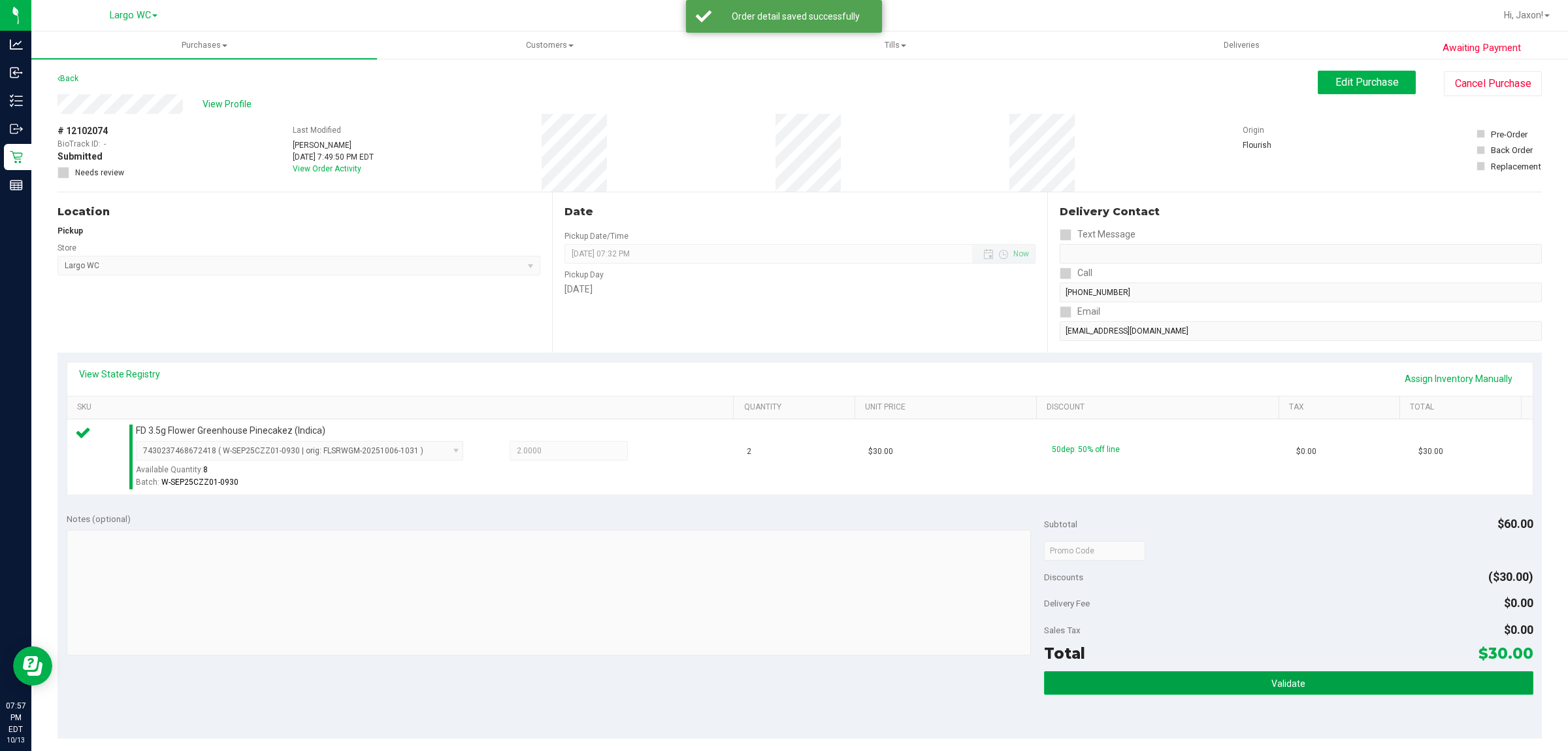
click at [1318, 693] on button "Validate" at bounding box center [1288, 683] width 488 height 23
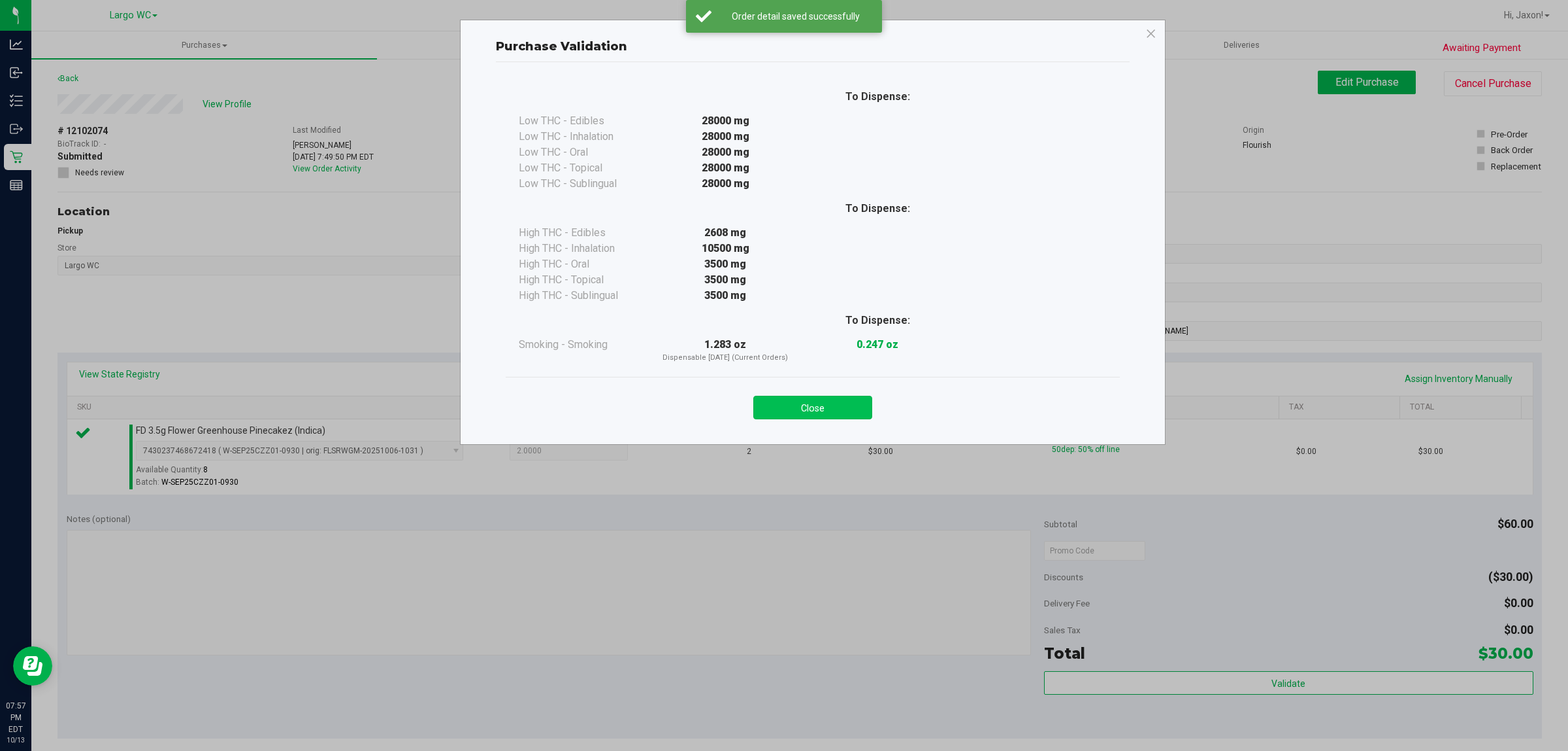
click at [822, 417] on button "Close" at bounding box center [813, 407] width 118 height 23
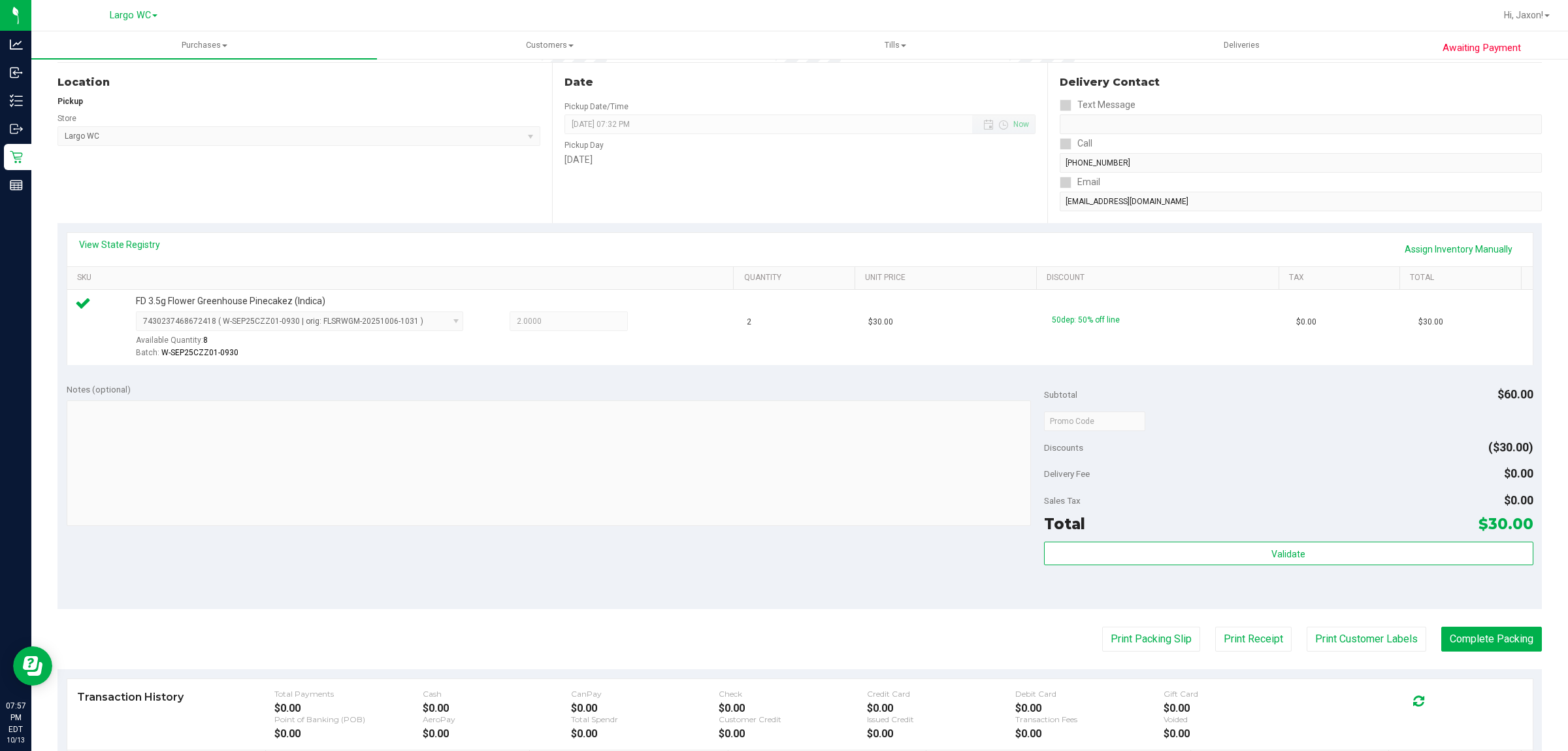
scroll to position [210, 0]
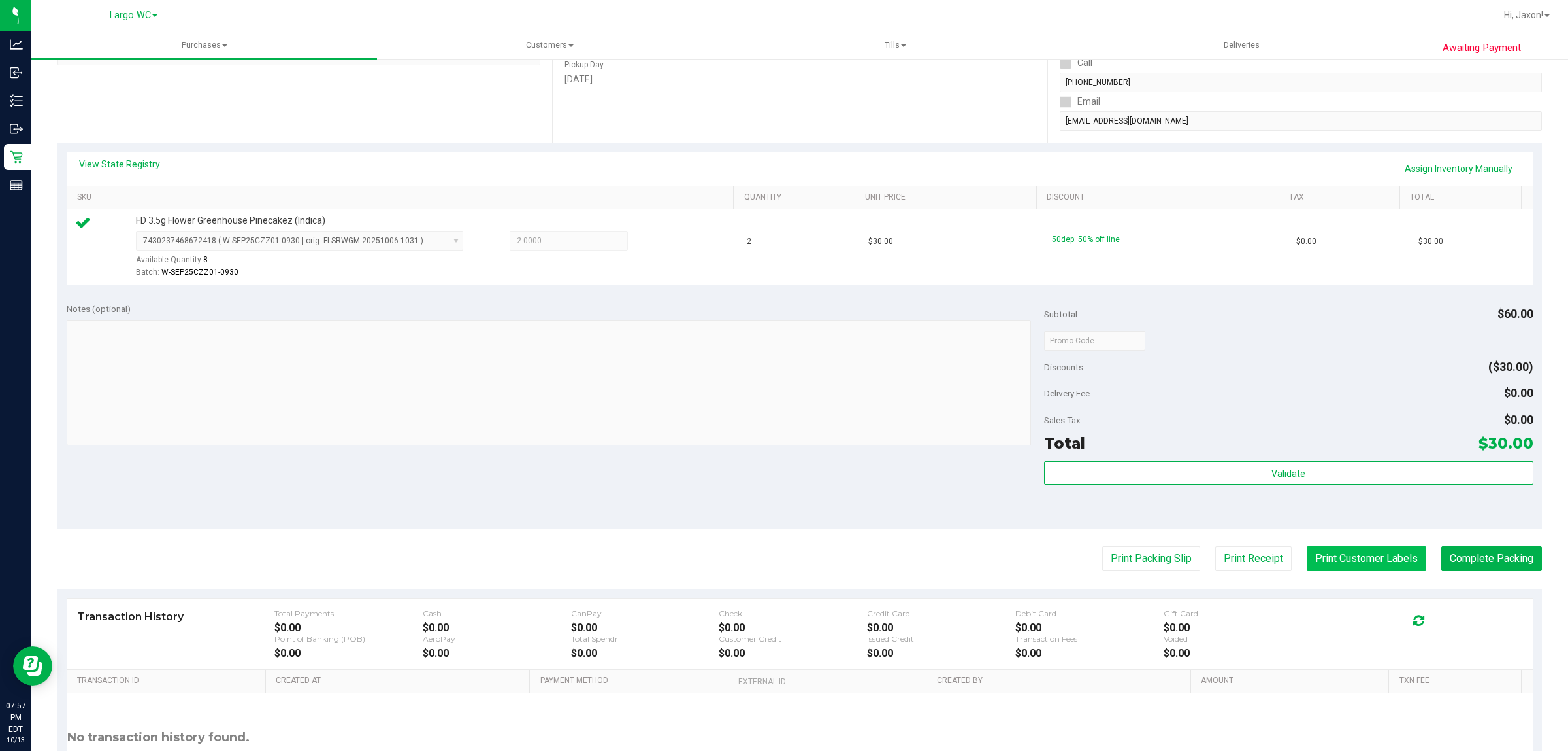
click at [1307, 567] on button "Print Customer Labels" at bounding box center [1366, 559] width 119 height 25
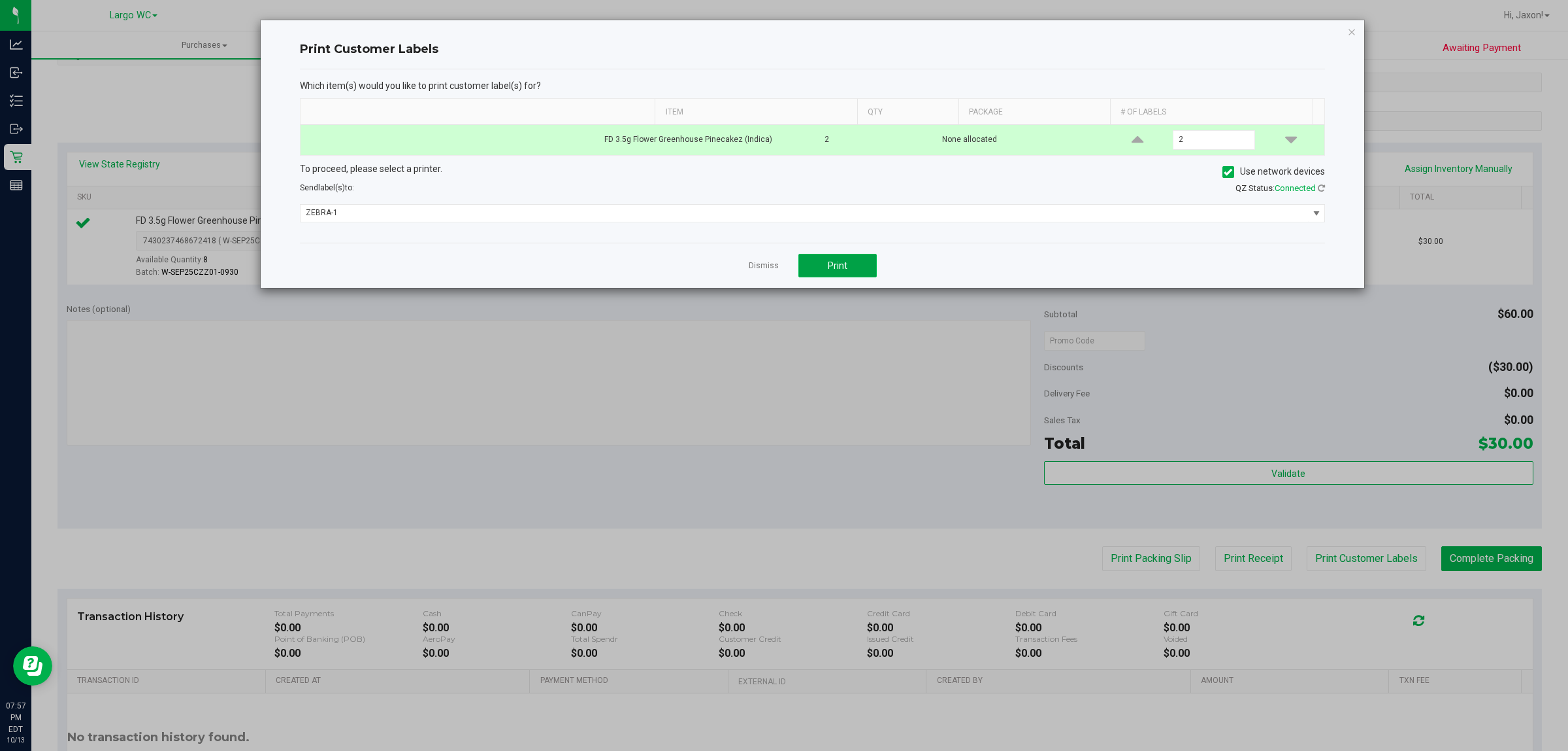
click at [839, 270] on span "Print" at bounding box center [838, 265] width 19 height 11
click at [764, 271] on link "Dismiss" at bounding box center [763, 265] width 30 height 11
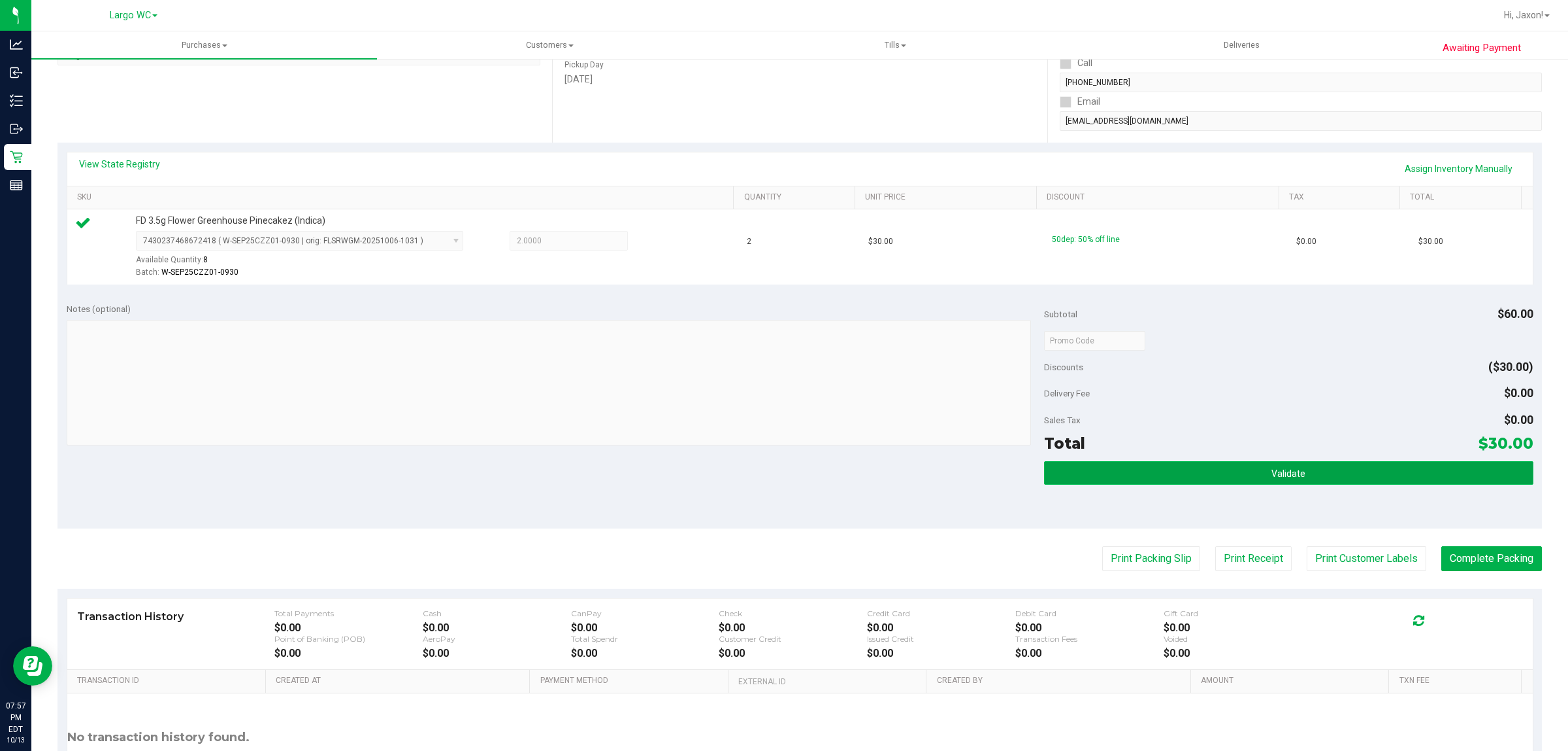
click at [1084, 475] on button "Validate" at bounding box center [1288, 473] width 488 height 23
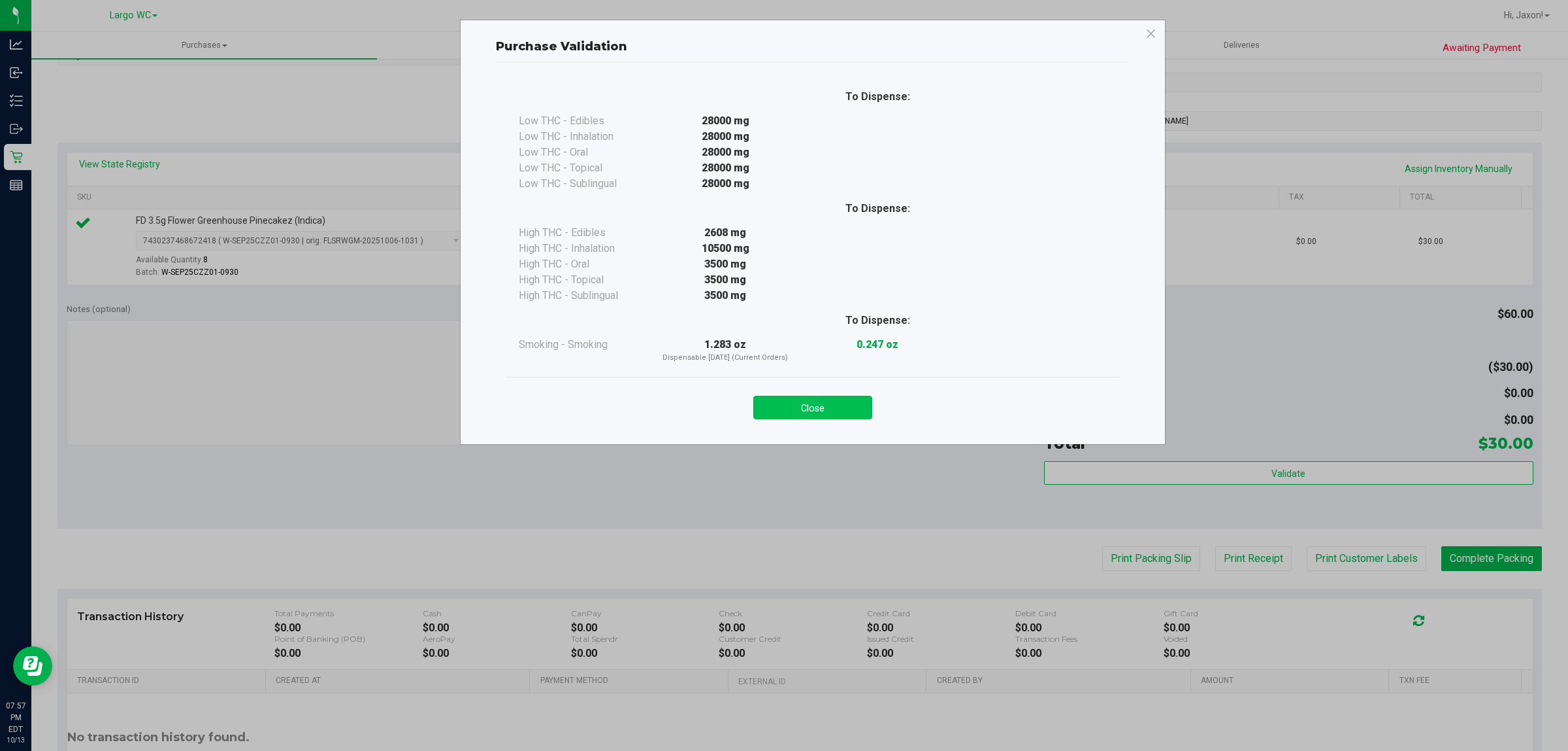
click at [809, 419] on button "Close" at bounding box center [813, 407] width 118 height 23
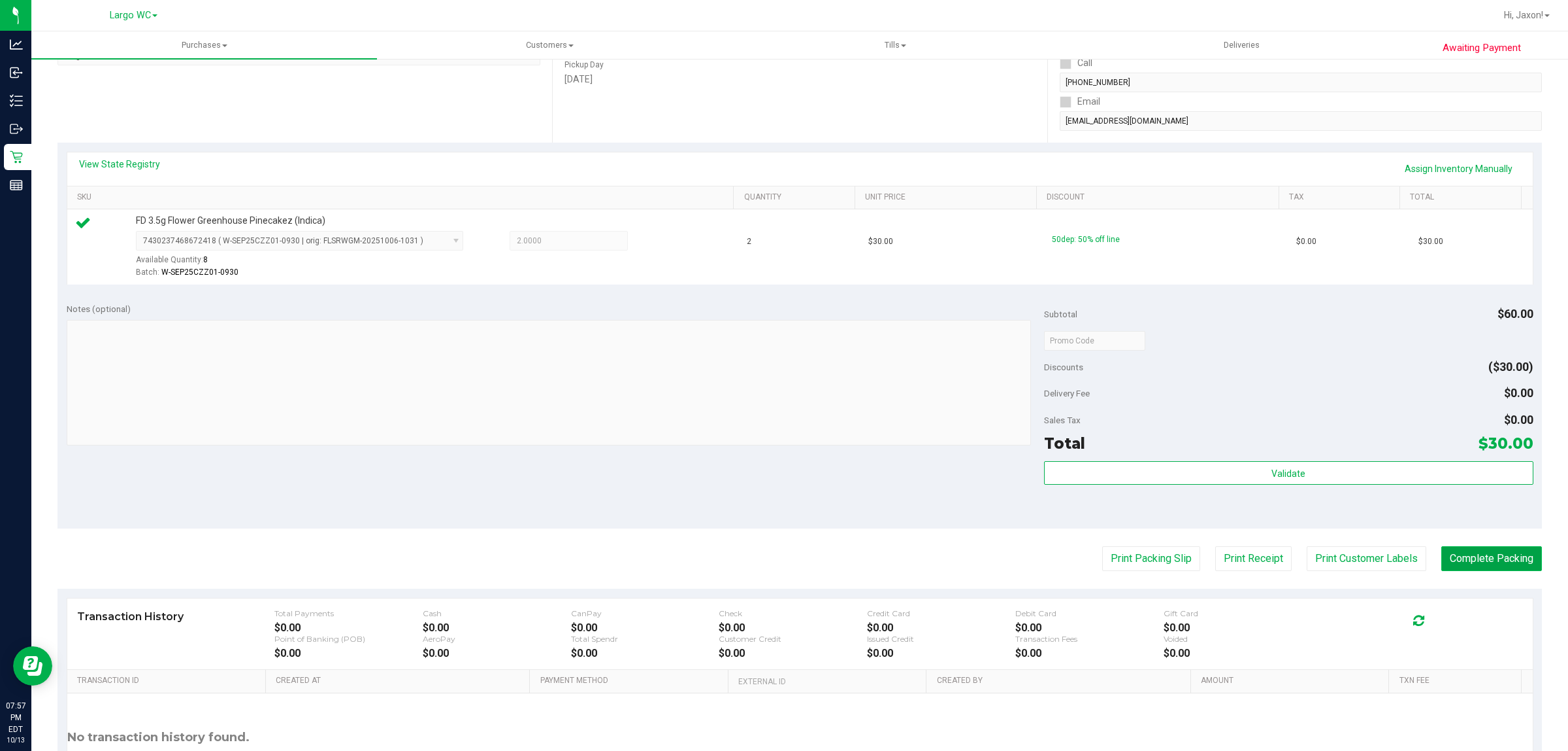
click at [1459, 559] on button "Complete Packing" at bounding box center [1492, 559] width 101 height 25
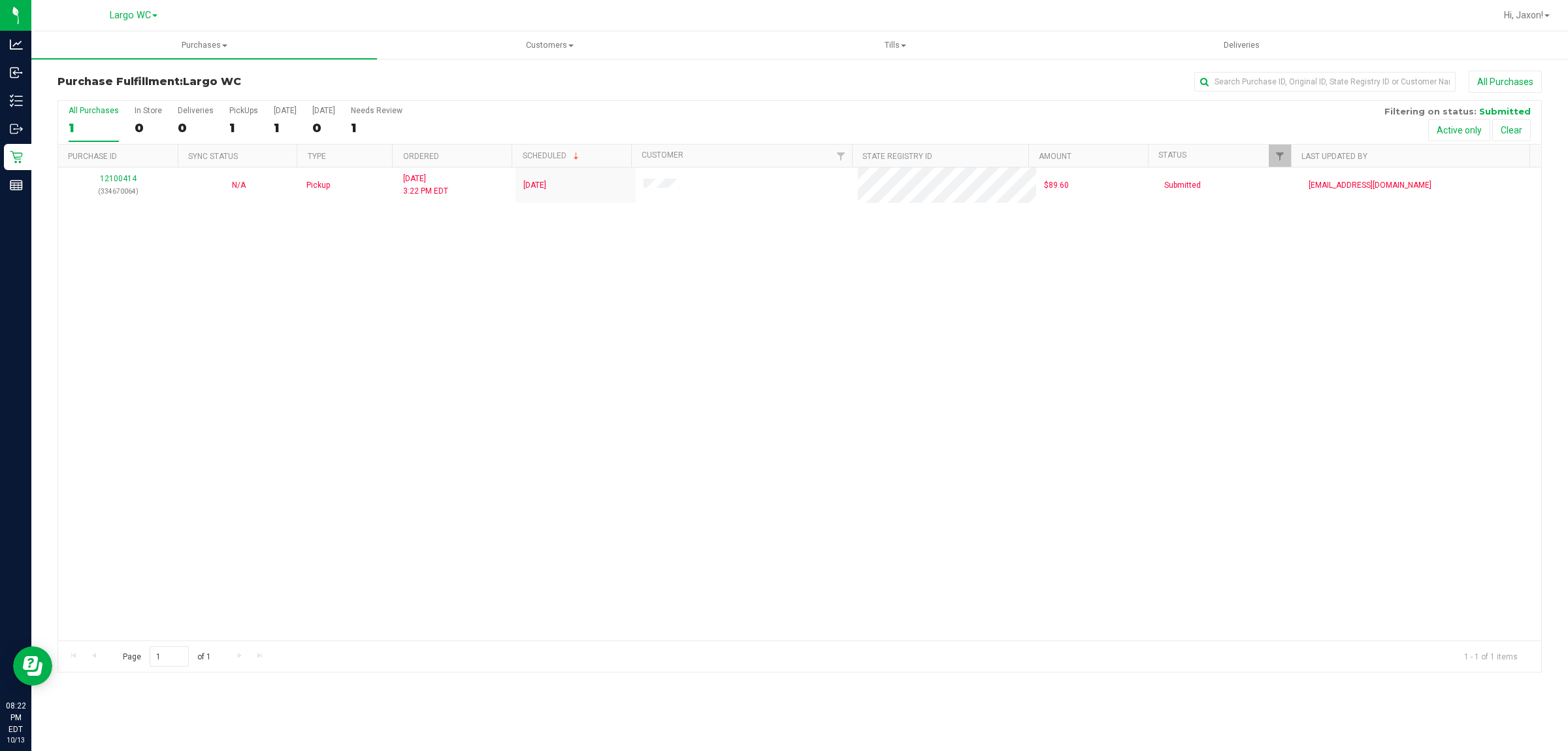
click at [273, 537] on div "12100414 (334670064) N/A Pickup [DATE] 3:22 PM EDT 10/13/2025 $89.60 Submitted …" at bounding box center [800, 403] width 1484 height 473
click at [135, 131] on div "0" at bounding box center [149, 127] width 27 height 15
click at [0, 0] on input "In Store 0" at bounding box center [0, 0] width 0 height 0
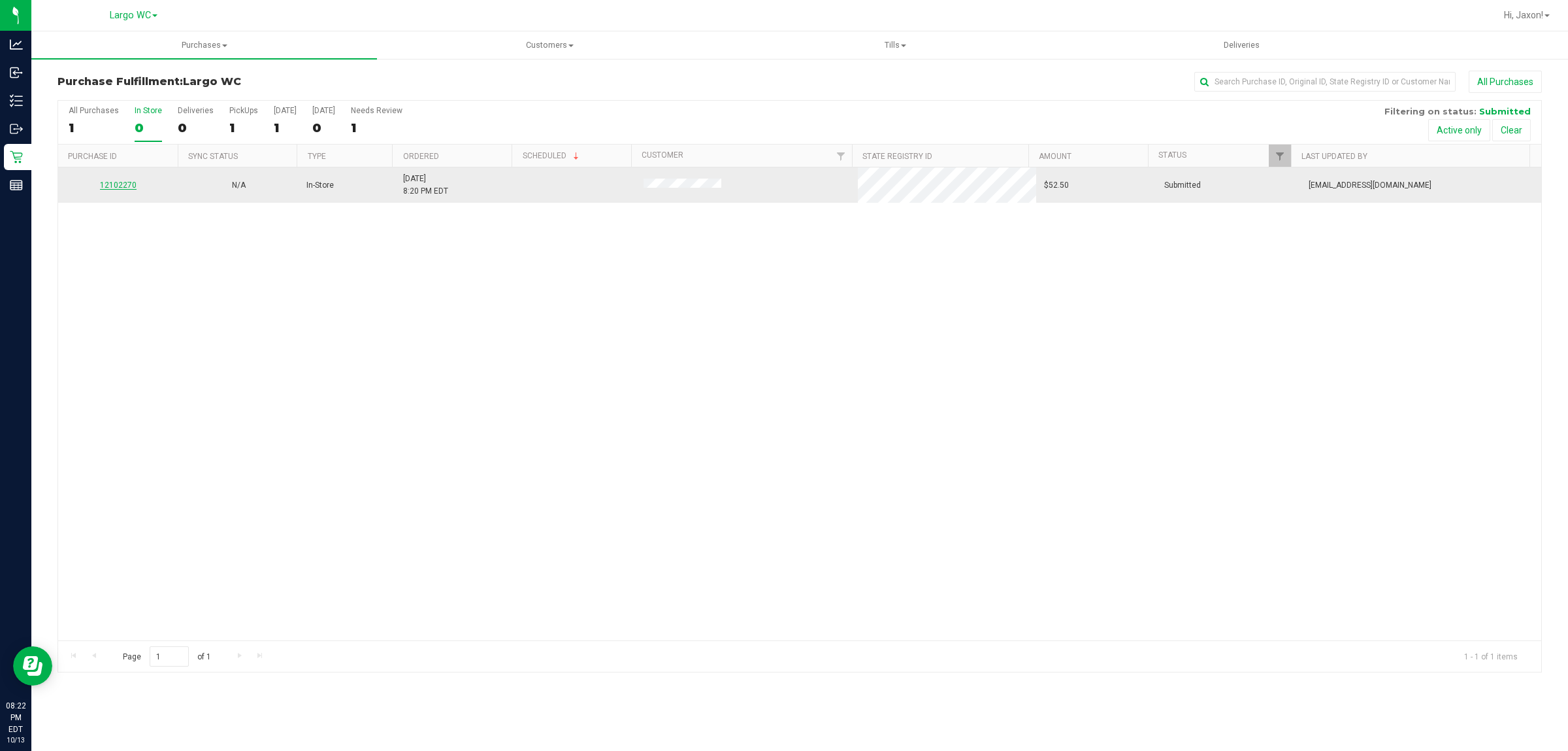
click at [113, 188] on link "12102270" at bounding box center [118, 185] width 37 height 9
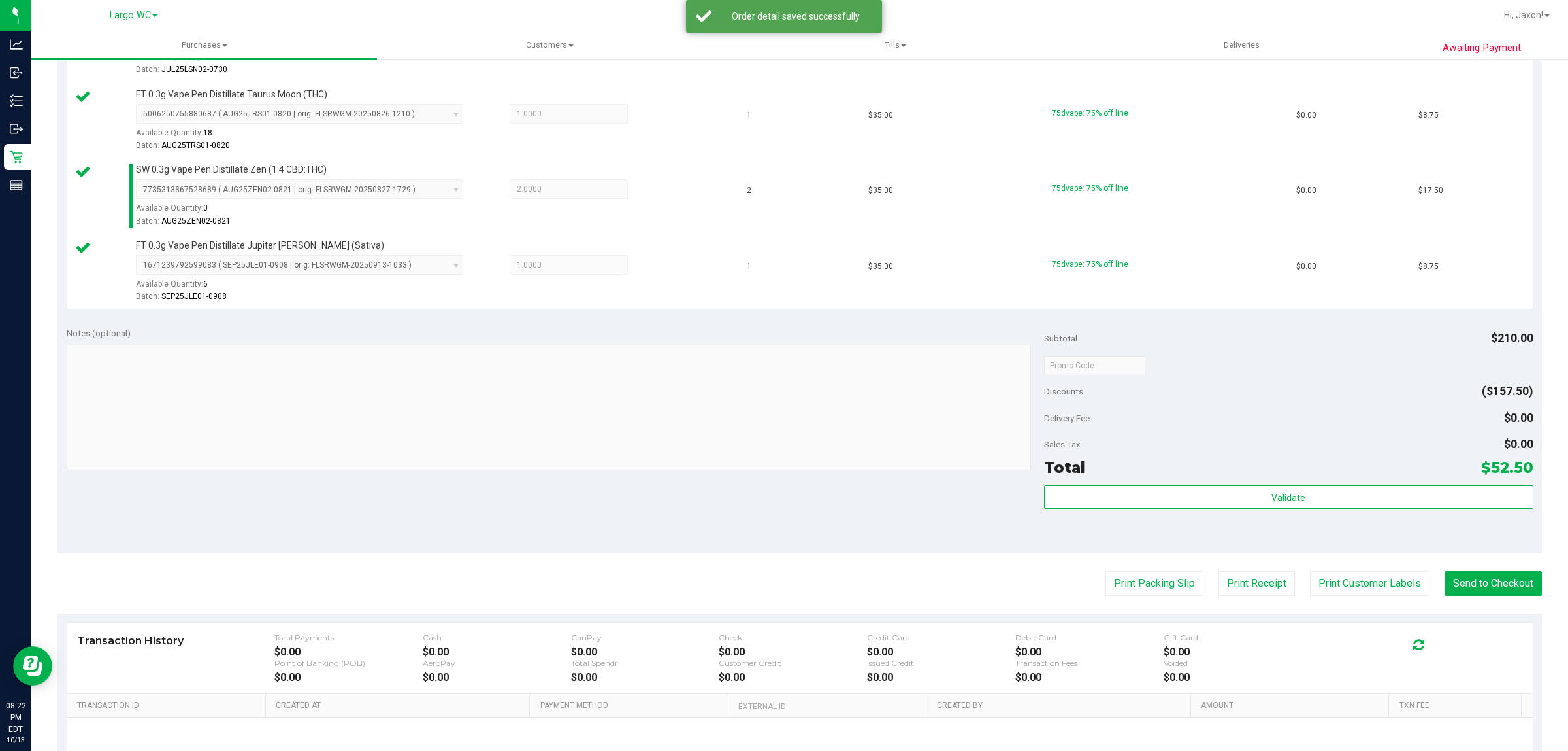
scroll to position [622, 0]
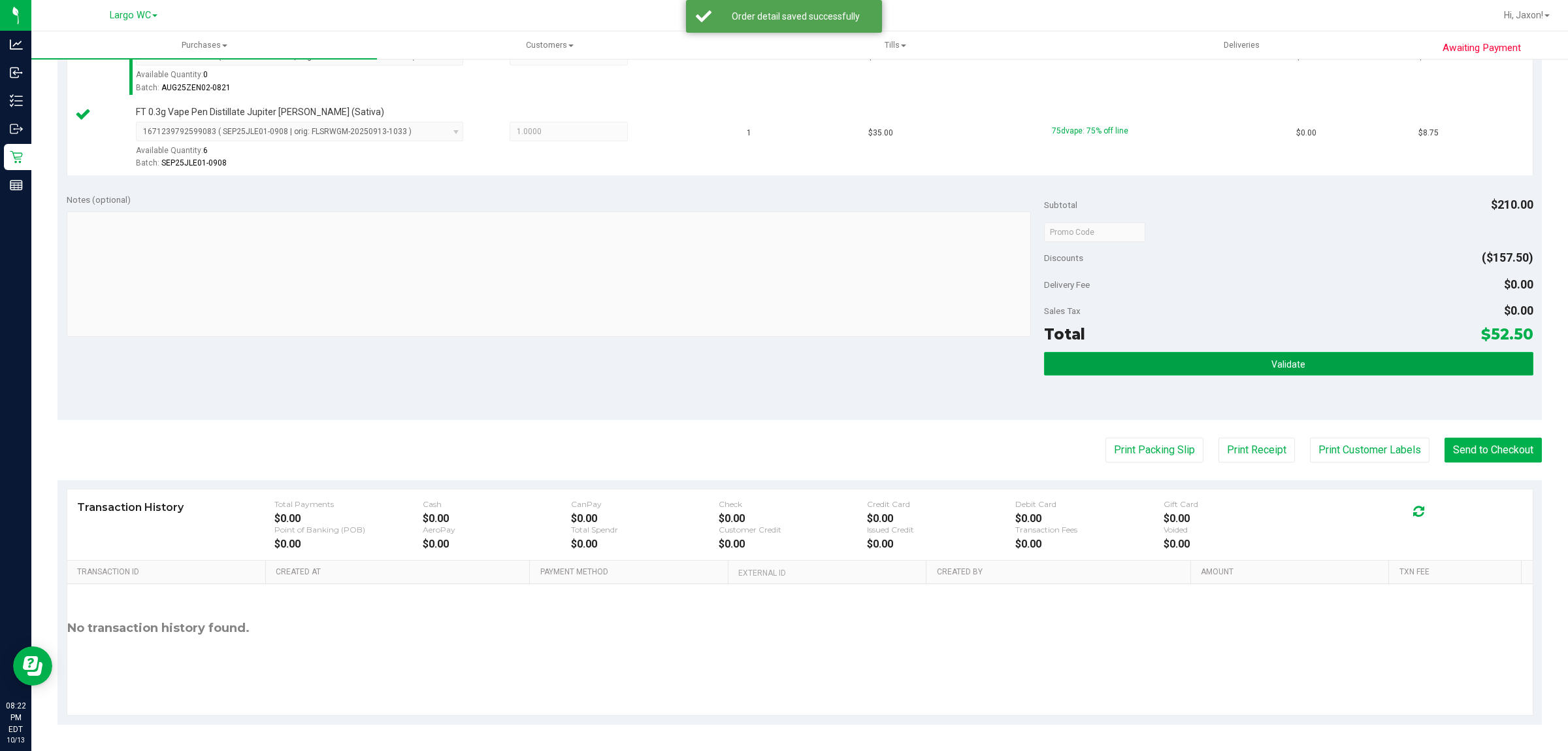
click at [1323, 373] on button "Validate" at bounding box center [1288, 363] width 488 height 23
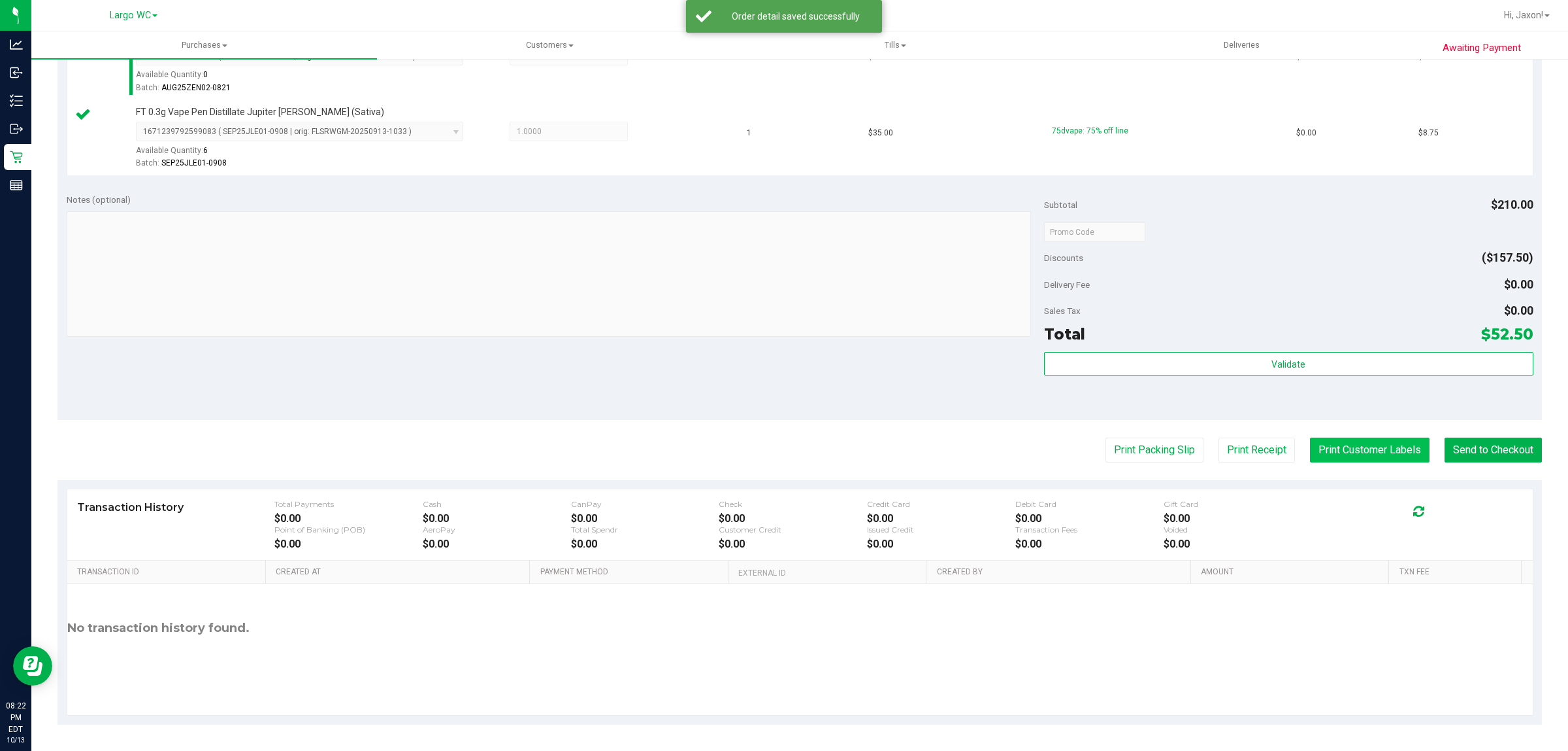
click at [1340, 449] on button "Print Customer Labels" at bounding box center [1369, 450] width 119 height 25
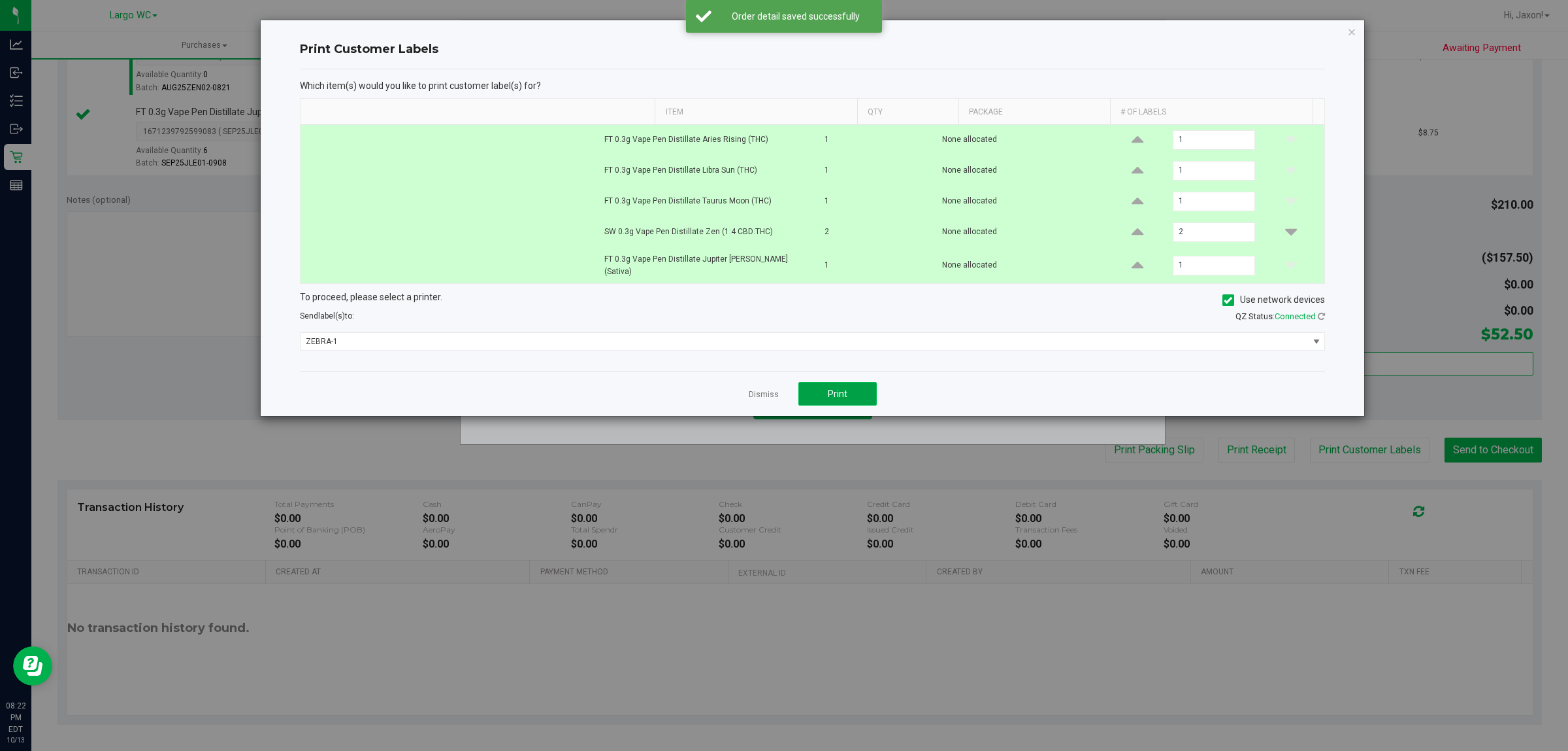
click at [837, 390] on span "Print" at bounding box center [838, 393] width 19 height 11
click at [766, 391] on link "Dismiss" at bounding box center [763, 393] width 30 height 11
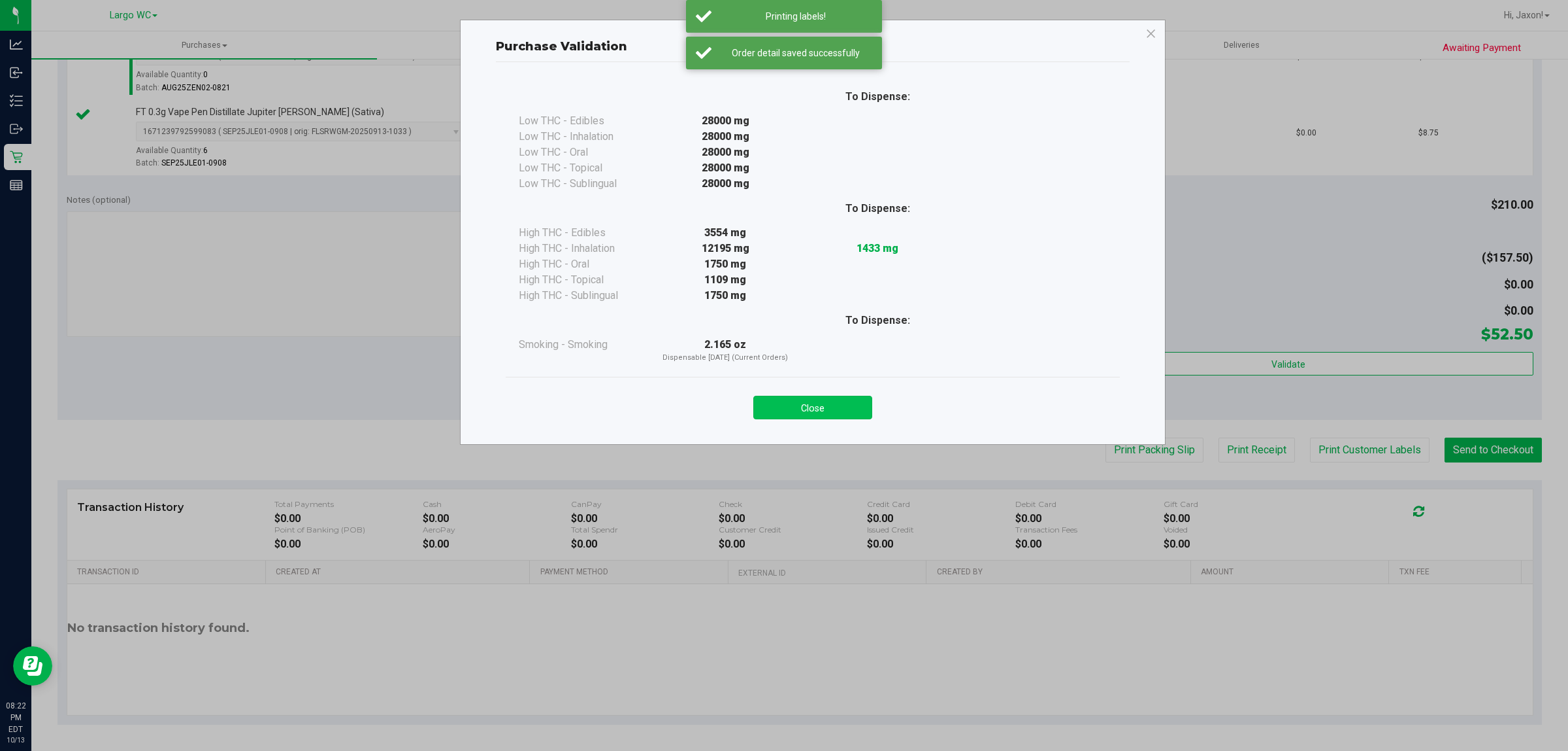
click at [826, 417] on button "Close" at bounding box center [813, 407] width 118 height 23
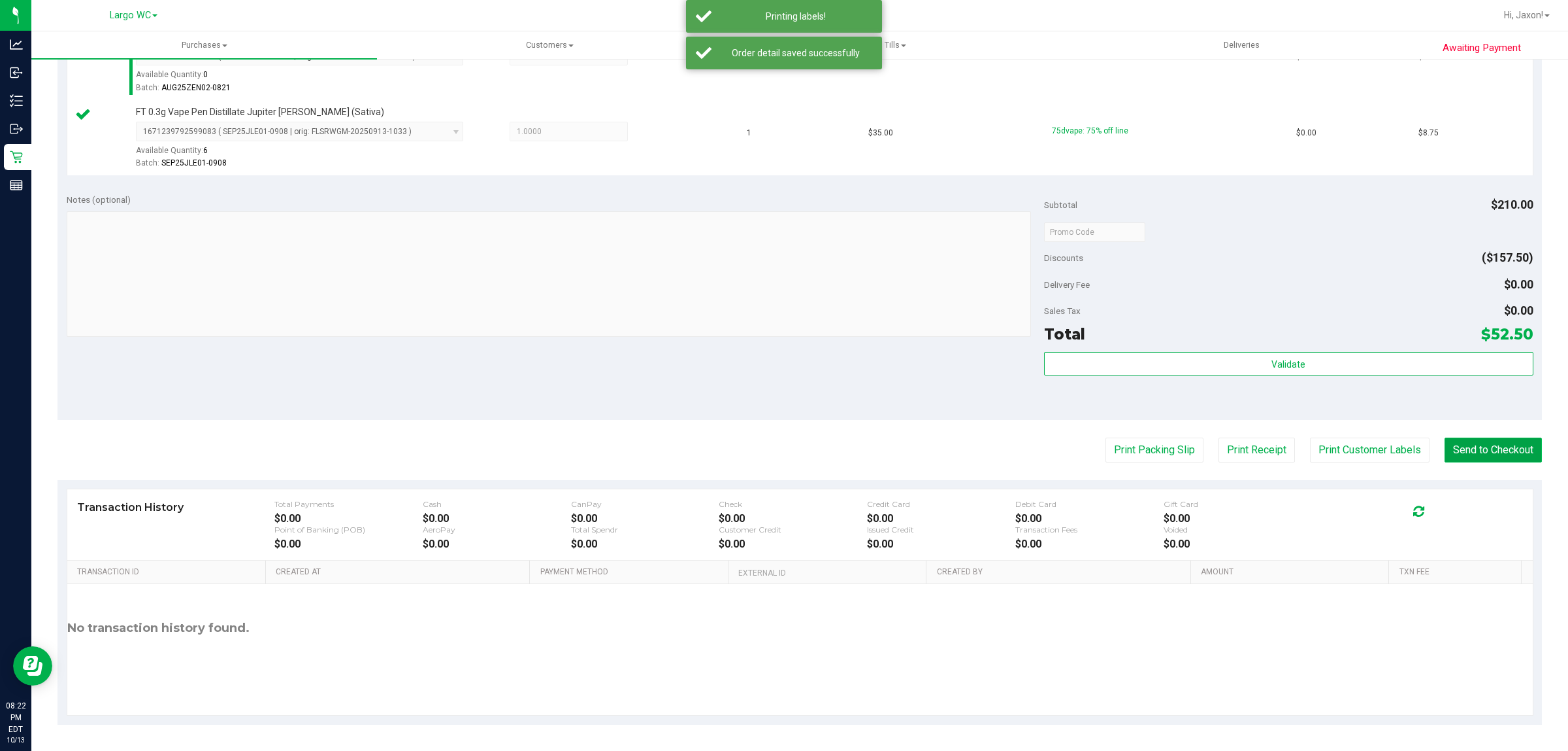
click at [1486, 459] on button "Send to Checkout" at bounding box center [1493, 450] width 97 height 25
